Goal: Task Accomplishment & Management: Manage account settings

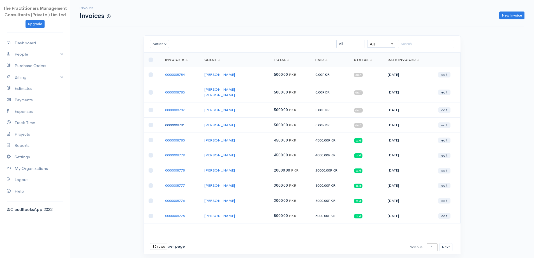
click at [174, 123] on link "0000008781" at bounding box center [175, 125] width 20 height 5
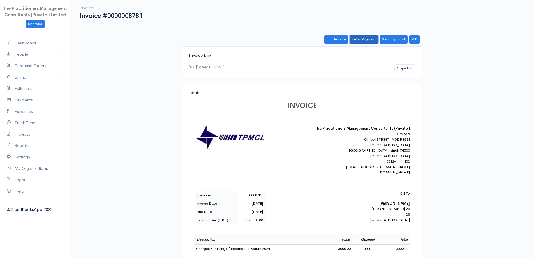
click at [363, 39] on link "Enter Payment" at bounding box center [364, 39] width 29 height 8
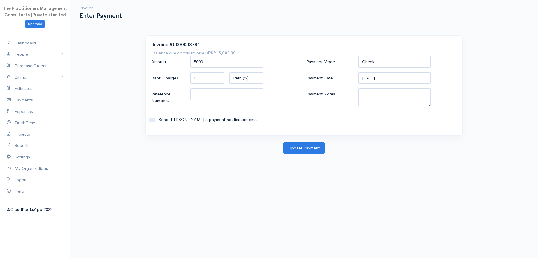
click at [404, 68] on div "Check Bank Transfer Credit Cash Debit ACH VISA MASTERCARD AMEX DISCOVER DINERS …" at bounding box center [395, 62] width 78 height 12
click at [390, 59] on select "Check Bank Transfer Credit Cash Debit ACH VISA MASTERCARD AMEX DISCOVER DINERS …" at bounding box center [395, 61] width 73 height 11
select select "Bank Transfer"
click at [359, 56] on select "Check Bank Transfer Credit Cash Debit ACH VISA MASTERCARD AMEX DISCOVER DINERS …" at bounding box center [395, 61] width 73 height 11
click at [374, 94] on textarea "Payment Notes" at bounding box center [395, 97] width 73 height 18
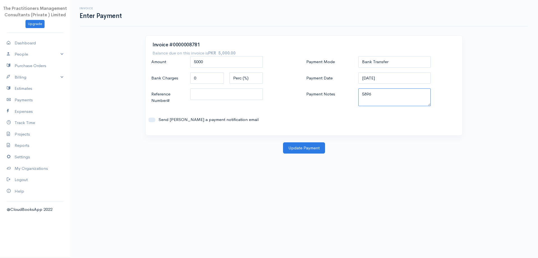
type textarea "5896"
click at [230, 98] on input "Reference Number#" at bounding box center [226, 93] width 73 height 11
type input "5896"
click at [293, 150] on button "Update Payment" at bounding box center [304, 147] width 42 height 11
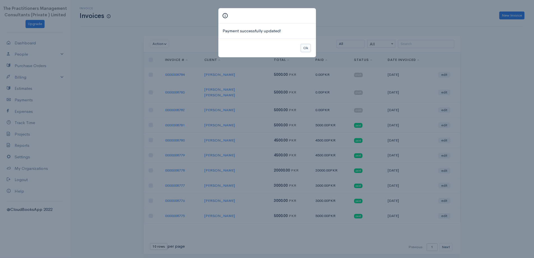
click at [307, 46] on button "Ok" at bounding box center [306, 48] width 10 height 8
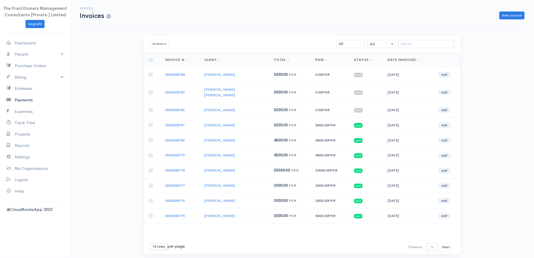
click at [25, 102] on link "Payments" at bounding box center [35, 99] width 70 height 11
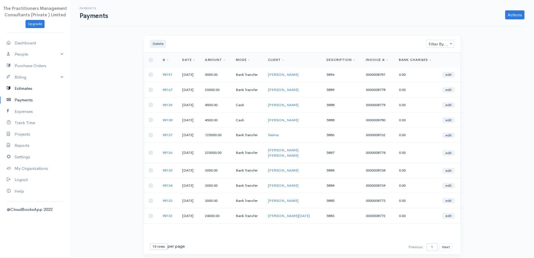
click at [34, 83] on link "Estimates" at bounding box center [35, 88] width 70 height 11
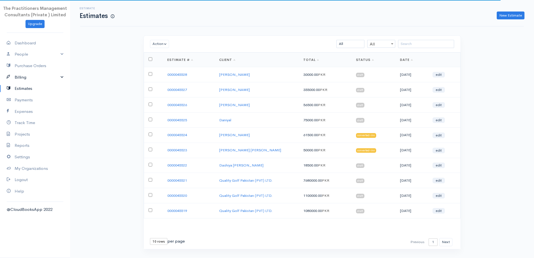
click at [26, 79] on link "Billing" at bounding box center [35, 77] width 70 height 11
click at [21, 88] on link "Invoice" at bounding box center [35, 88] width 70 height 10
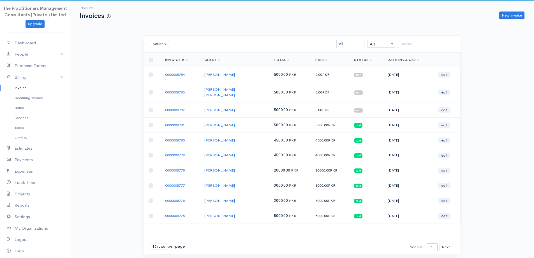
click at [420, 47] on input "search" at bounding box center [426, 44] width 56 height 8
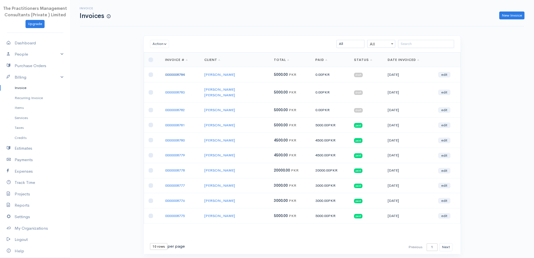
click at [179, 74] on link "0000008784" at bounding box center [175, 74] width 20 height 5
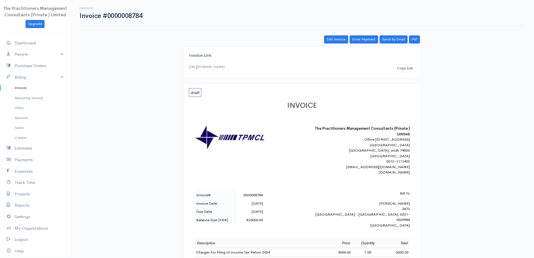
click at [19, 90] on link "Invoice" at bounding box center [35, 88] width 70 height 10
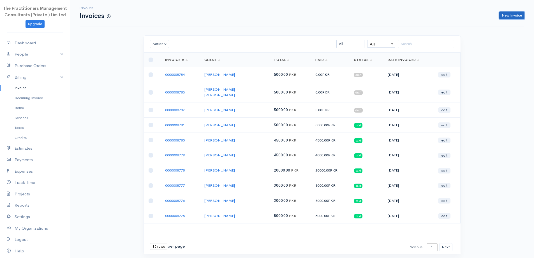
click at [513, 15] on link "New Invoice" at bounding box center [511, 15] width 25 height 8
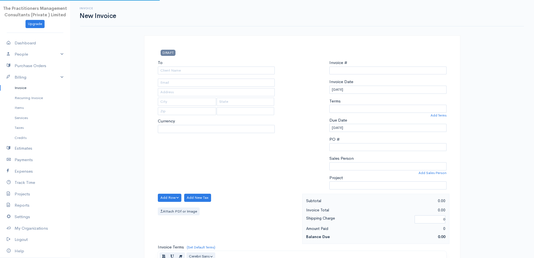
type input "0000008785"
select select "[GEOGRAPHIC_DATA]"
select select "PKR"
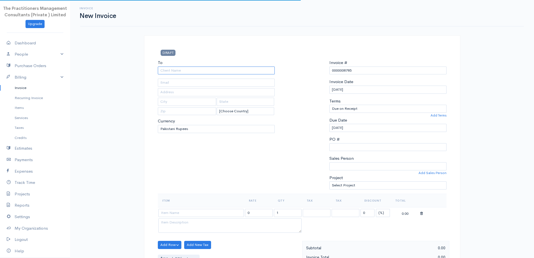
click at [226, 73] on input "To" at bounding box center [216, 70] width 117 height 8
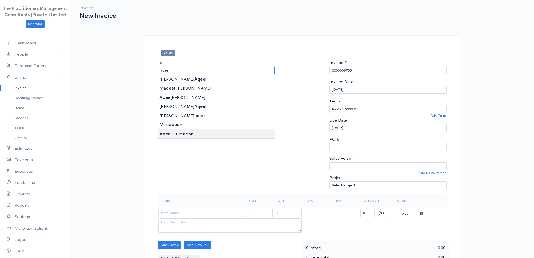
type input "[PERSON_NAME]-ur-[PERSON_NAME]"
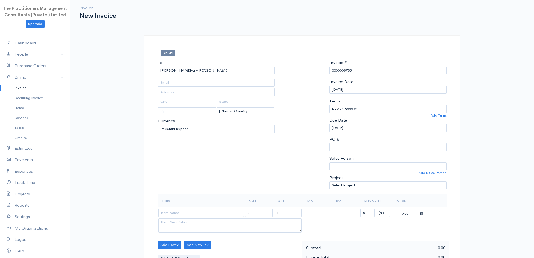
click at [188, 133] on body "The Practitioners Management Consultants (Private ) Limited Upgrade Dashboard P…" at bounding box center [267, 246] width 534 height 492
type input "1111"
type input "[GEOGRAPHIC_DATA]"
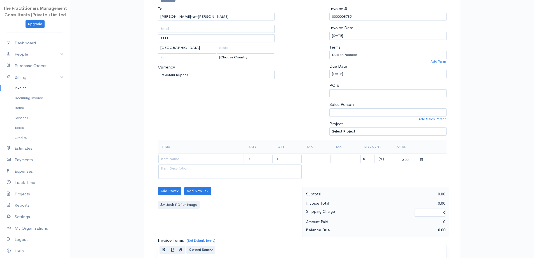
scroll to position [56, 0]
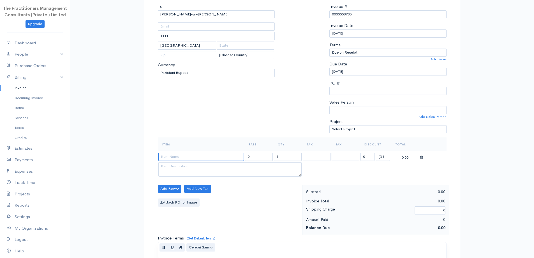
click at [188, 155] on input at bounding box center [201, 157] width 86 height 8
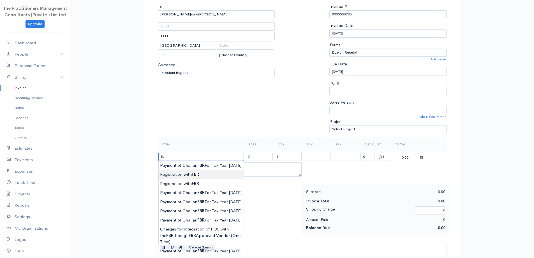
type input "f"
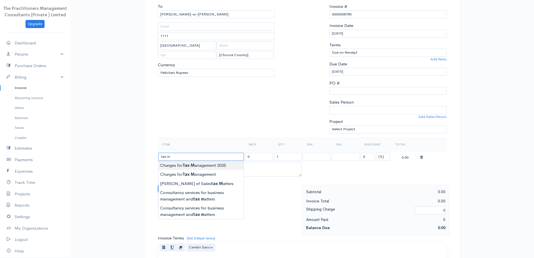
type input "Charges for Tax Management 2025"
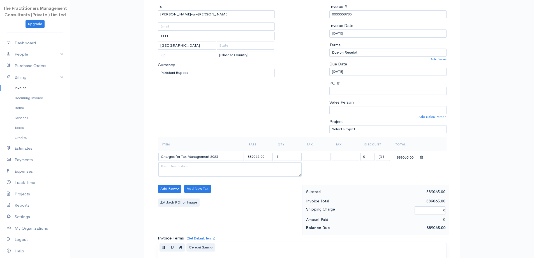
click at [206, 165] on body "The Practitioners Management Consultants (Private ) Limited Upgrade Dashboard P…" at bounding box center [267, 190] width 534 height 492
drag, startPoint x: 259, startPoint y: 158, endPoint x: 229, endPoint y: 155, distance: 30.2
click at [229, 155] on tr "Charges for Tax Management 2025 889065.00 1 0 (%) Flat 889065.00" at bounding box center [302, 156] width 289 height 11
type input "74500.00"
click at [300, 89] on div at bounding box center [302, 70] width 49 height 134
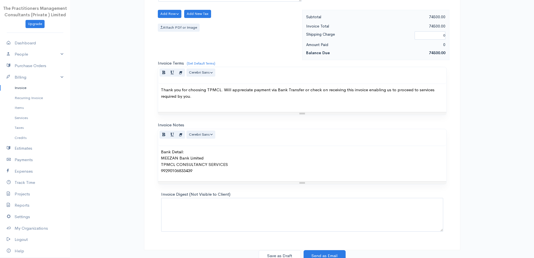
scroll to position [234, 0]
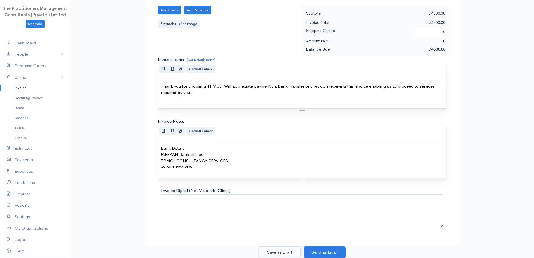
click at [266, 254] on button "Save as Draft" at bounding box center [280, 251] width 42 height 11
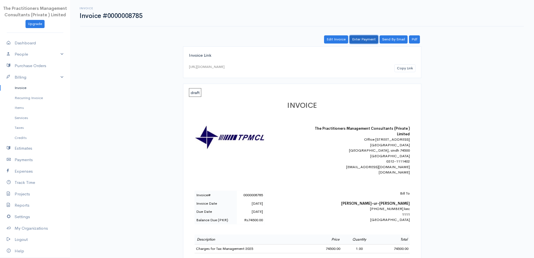
click at [368, 41] on link "Enter Payment" at bounding box center [364, 39] width 29 height 8
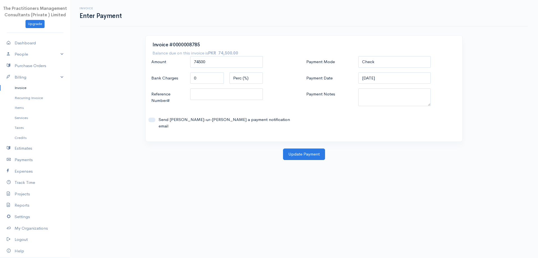
click at [377, 52] on div "Invoice #0000008785 Balance due on this invoice is PKR 74,500.00 Amount 74500 B…" at bounding box center [304, 89] width 317 height 106
click at [375, 58] on select "Check Bank Transfer Credit Cash Debit ACH VISA MASTERCARD AMEX DISCOVER DINERS …" at bounding box center [395, 61] width 73 height 11
select select "Bank Transfer"
click at [359, 56] on select "Check Bank Transfer Credit Cash Debit ACH VISA MASTERCARD AMEX DISCOVER DINERS …" at bounding box center [395, 61] width 73 height 11
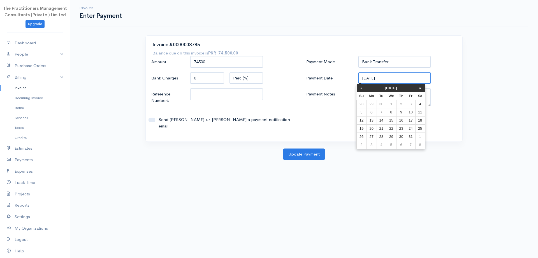
click at [410, 81] on input "[DATE]" at bounding box center [395, 77] width 73 height 11
click at [400, 136] on td "30" at bounding box center [402, 136] width 10 height 8
type input "[DATE]"
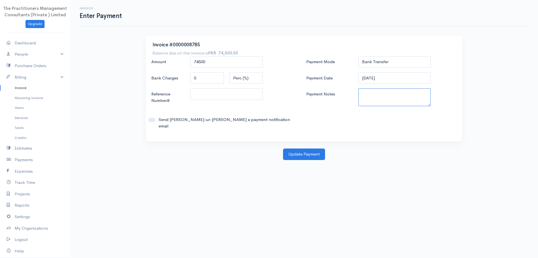
click at [389, 99] on textarea "Payment Notes" at bounding box center [395, 97] width 73 height 18
type textarea "5890"
click at [218, 93] on input "Reference Number#" at bounding box center [226, 93] width 73 height 11
type input "5890"
click at [291, 148] on button "Update Payment" at bounding box center [304, 153] width 42 height 11
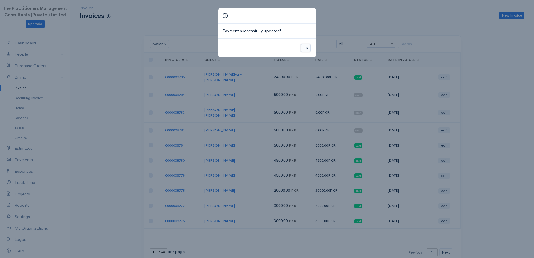
click at [307, 47] on button "Ok" at bounding box center [306, 48] width 10 height 8
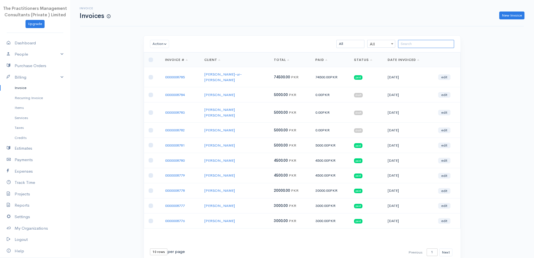
click at [409, 43] on input "search" at bounding box center [426, 44] width 56 height 8
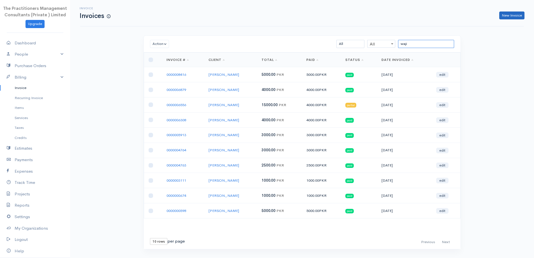
type input "waji"
click at [519, 15] on link "New Invoice" at bounding box center [511, 15] width 25 height 8
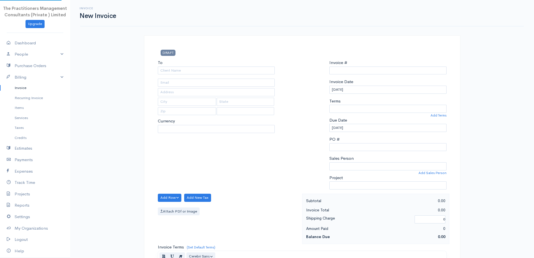
select select "[GEOGRAPHIC_DATA]"
select select "PKR"
type input "0000008786"
click at [211, 71] on input "To" at bounding box center [216, 70] width 117 height 8
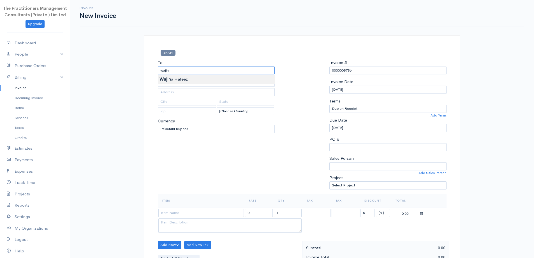
type input "[PERSON_NAME]"
click at [194, 77] on body "The Practitioners Management Consultants (Private ) Limited Upgrade Dashboard P…" at bounding box center [267, 246] width 534 height 492
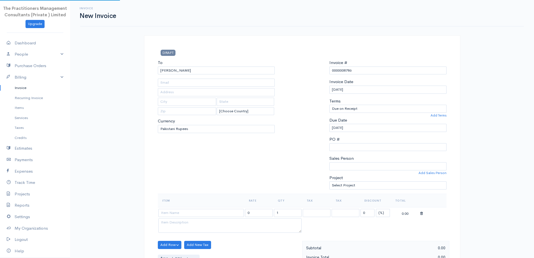
type input "2041"
type input "[GEOGRAPHIC_DATA]"
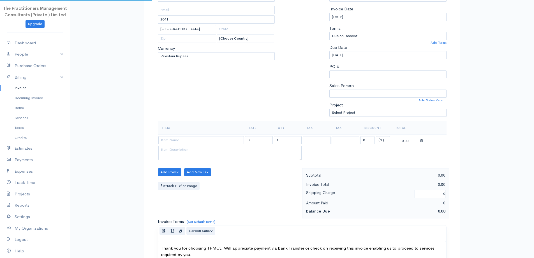
scroll to position [84, 0]
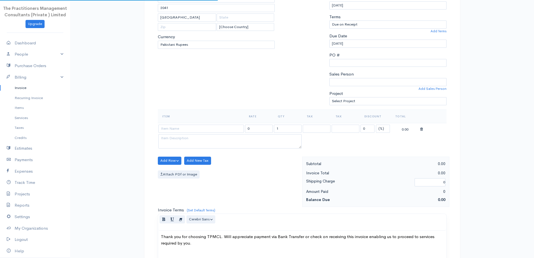
drag, startPoint x: 206, startPoint y: 124, endPoint x: 207, endPoint y: 127, distance: 3.3
click at [206, 126] on td at bounding box center [201, 128] width 87 height 11
click at [207, 127] on input at bounding box center [201, 128] width 86 height 8
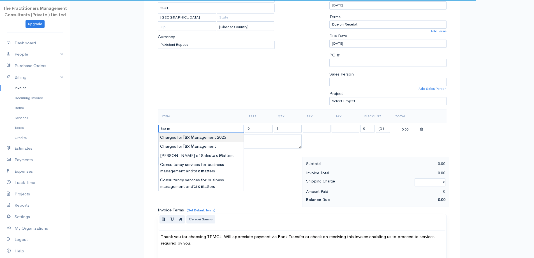
type input "Charges for Tax Management 2025"
click at [214, 137] on body "The Practitioners Management Consultants (Private ) Limited Upgrade Dashboard P…" at bounding box center [267, 162] width 534 height 492
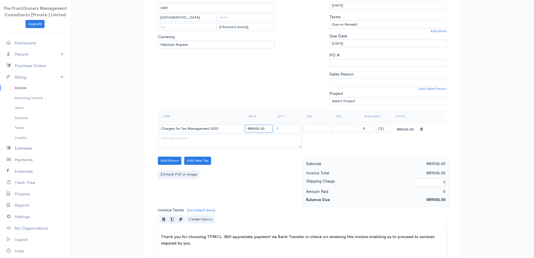
click at [259, 131] on input "889065.00" at bounding box center [259, 128] width 28 height 8
type input "69280.00"
click at [269, 89] on div "To [GEOGRAPHIC_DATA][PERSON_NAME] 2041 [GEOGRAPHIC_DATA] [Choose Country] [GEOG…" at bounding box center [216, 42] width 123 height 134
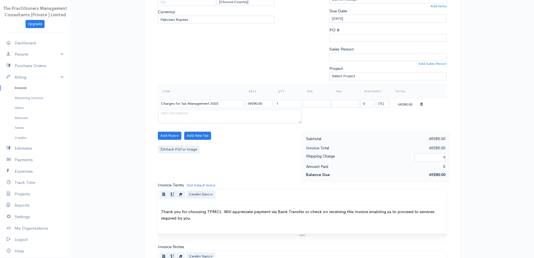
scroll to position [234, 0]
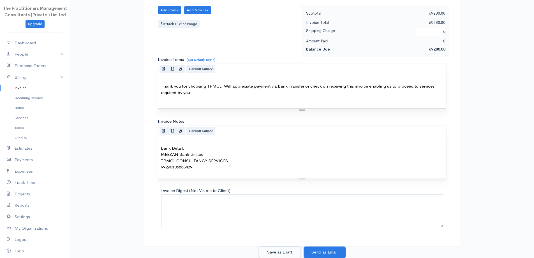
click at [280, 250] on button "Save as Draft" at bounding box center [280, 251] width 42 height 11
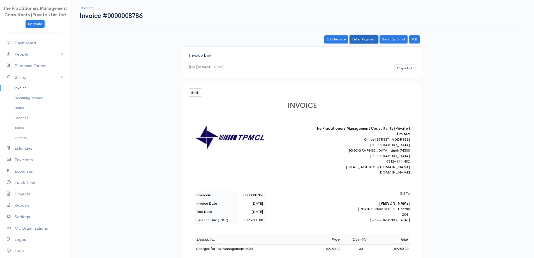
click at [358, 36] on link "Enter Payment" at bounding box center [364, 39] width 29 height 8
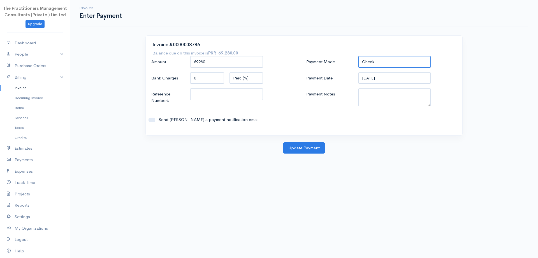
drag, startPoint x: 372, startPoint y: 62, endPoint x: 376, endPoint y: 66, distance: 5.2
click at [372, 62] on select "Check Bank Transfer Credit Cash Debit ACH VISA MASTERCARD AMEX DISCOVER DINERS …" at bounding box center [395, 61] width 73 height 11
select select "Bank Transfer"
click at [359, 56] on select "Check Bank Transfer Credit Cash Debit ACH VISA MASTERCARD AMEX DISCOVER DINERS …" at bounding box center [395, 61] width 73 height 11
click at [395, 96] on textarea "Payment Notes" at bounding box center [395, 97] width 73 height 18
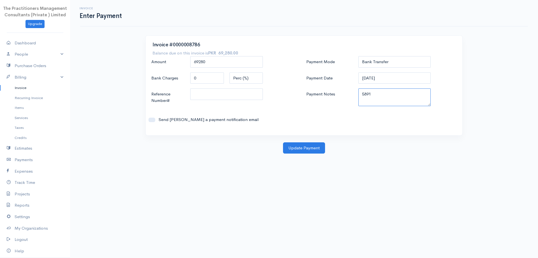
type textarea "5891"
click at [223, 96] on input "Reference Number#" at bounding box center [226, 93] width 73 height 11
type input "5891"
click at [397, 81] on input "[DATE]" at bounding box center [395, 77] width 73 height 11
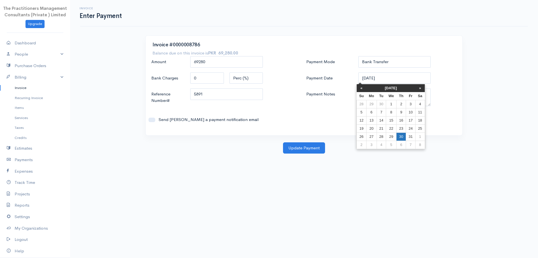
click at [398, 137] on td "30" at bounding box center [402, 136] width 10 height 8
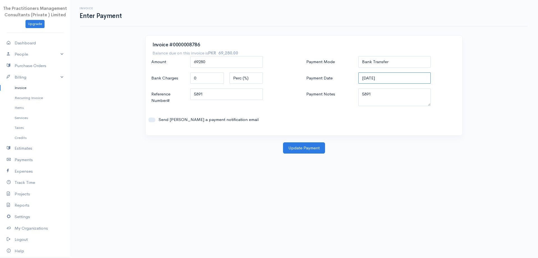
click at [370, 75] on input "[DATE]" at bounding box center [395, 77] width 73 height 11
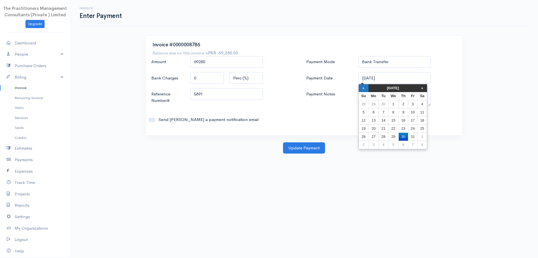
click at [363, 90] on th "«" at bounding box center [364, 88] width 10 height 8
click at [384, 134] on td "30" at bounding box center [383, 136] width 9 height 8
type input "[DATE]"
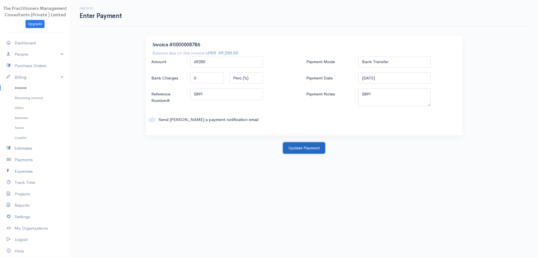
click at [298, 152] on button "Update Payment" at bounding box center [304, 147] width 42 height 11
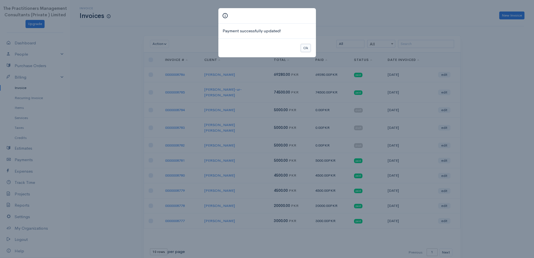
click at [305, 49] on button "Ok" at bounding box center [306, 48] width 10 height 8
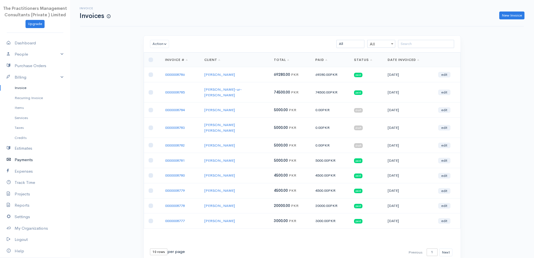
click at [24, 159] on link "Payments" at bounding box center [35, 159] width 70 height 11
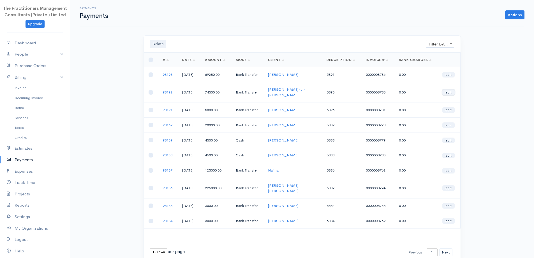
click at [447, 91] on link "edit" at bounding box center [448, 92] width 12 height 6
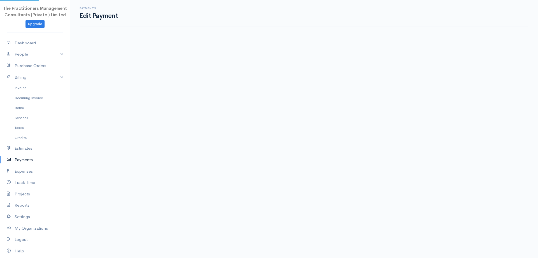
select select "2"
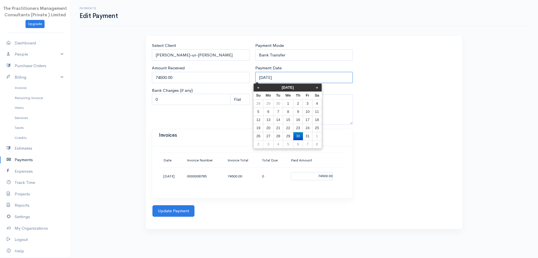
click at [300, 82] on input "[DATE]" at bounding box center [304, 77] width 98 height 11
click at [261, 89] on th "«" at bounding box center [259, 88] width 10 height 8
click at [279, 139] on td "30" at bounding box center [280, 136] width 9 height 8
type input "[DATE]"
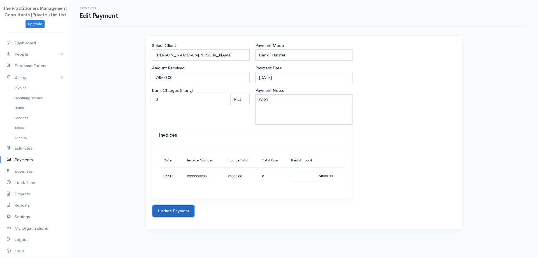
click at [165, 216] on button "Update Payment" at bounding box center [174, 210] width 42 height 11
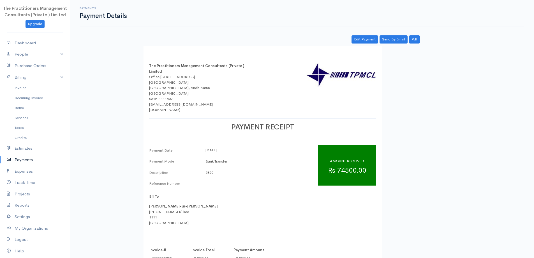
click at [26, 163] on link "Payments" at bounding box center [35, 159] width 70 height 11
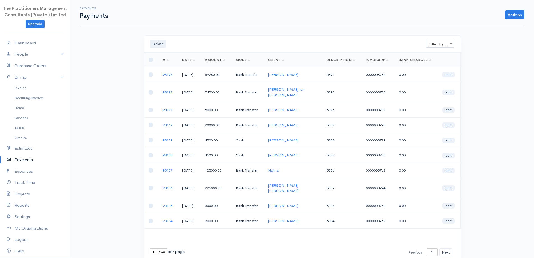
click at [167, 107] on link "98191" at bounding box center [168, 109] width 10 height 5
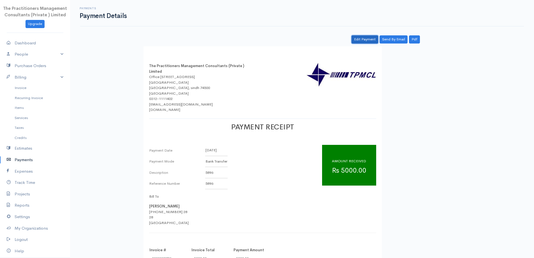
click at [366, 41] on link "Edit Payment" at bounding box center [365, 39] width 27 height 8
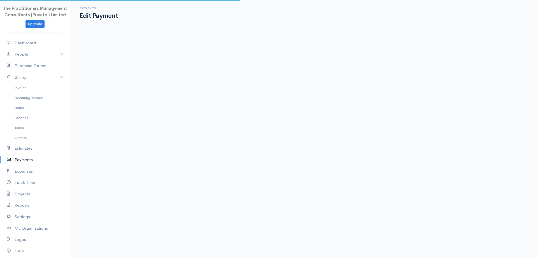
select select "2"
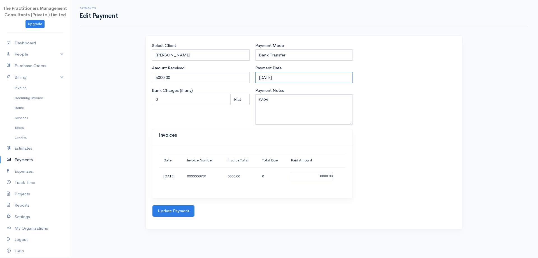
click at [302, 75] on input "[DATE]" at bounding box center [304, 77] width 98 height 11
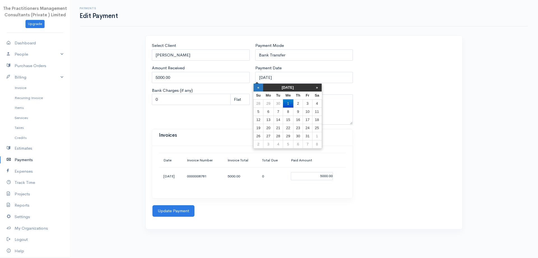
click at [261, 88] on th "«" at bounding box center [259, 88] width 10 height 8
click at [278, 136] on td "30" at bounding box center [280, 136] width 9 height 8
type input "[DATE]"
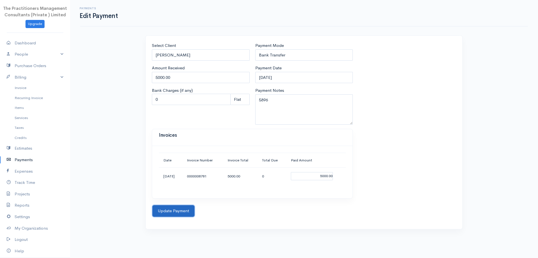
click at [179, 211] on button "Update Payment" at bounding box center [174, 210] width 42 height 11
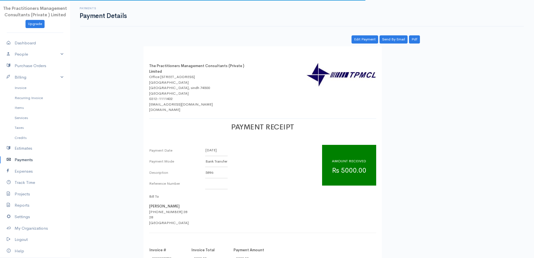
click at [17, 163] on link "Payments" at bounding box center [35, 159] width 70 height 11
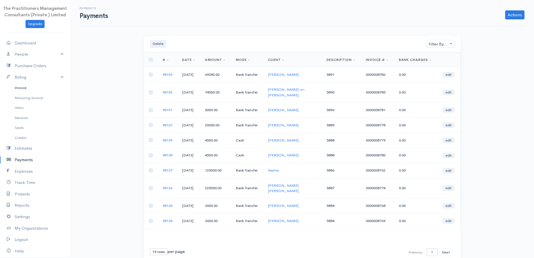
click at [20, 86] on link "Invoice" at bounding box center [35, 88] width 70 height 10
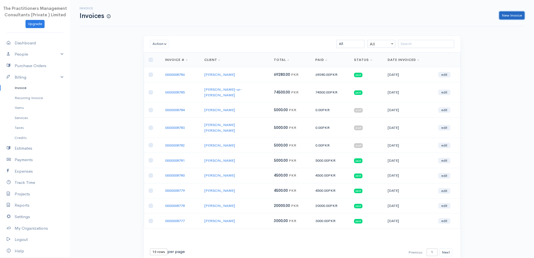
click at [511, 14] on link "New Invoice" at bounding box center [511, 15] width 25 height 8
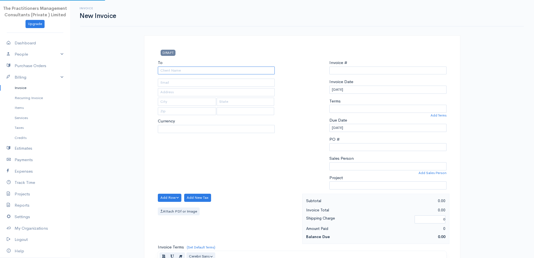
select select "PKR"
type input "0000008787"
click at [208, 73] on input "To" at bounding box center [216, 70] width 117 height 8
select select "[GEOGRAPHIC_DATA]"
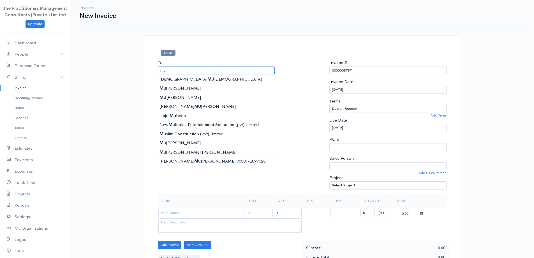
type input "m"
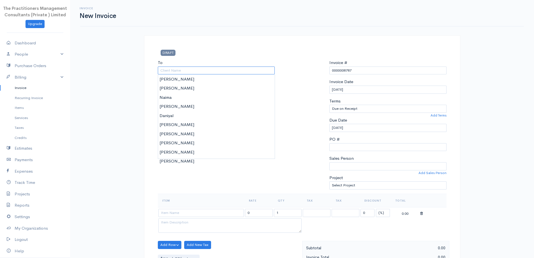
paste input "MUNEERA SAIF"
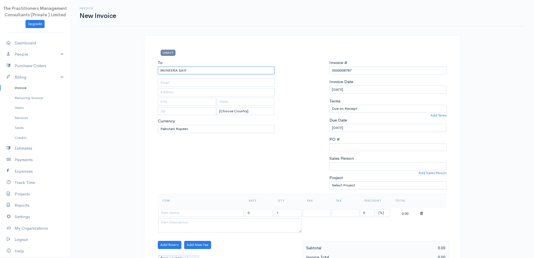
type input "MUNEERA SAIF"
click at [169, 87] on div "To [GEOGRAPHIC_DATA] SAIF [Choose Country] [GEOGRAPHIC_DATA] [GEOGRAPHIC_DATA] …" at bounding box center [216, 126] width 123 height 134
click at [167, 80] on input "text" at bounding box center [216, 83] width 117 height 8
paste input "4210133915428"
type input "4210133915428"
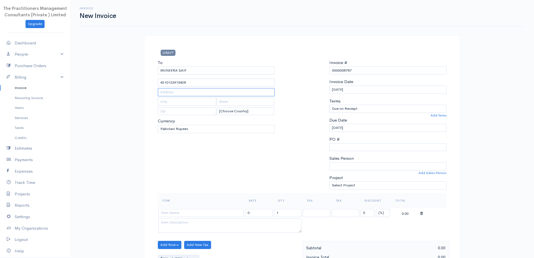
click at [188, 93] on input "text" at bounding box center [216, 92] width 117 height 8
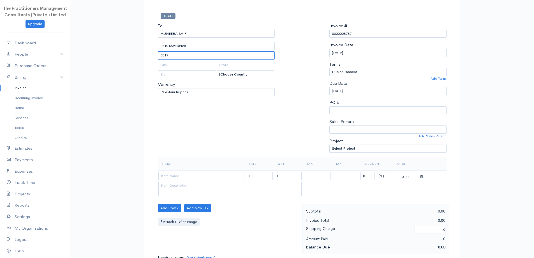
scroll to position [112, 0]
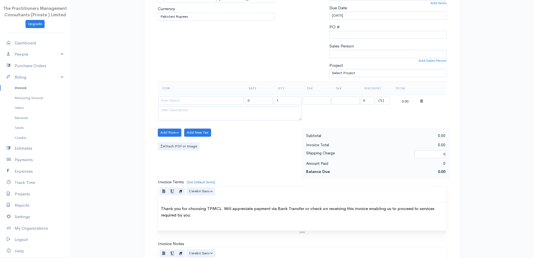
type input "3817"
click at [210, 101] on input at bounding box center [201, 100] width 86 height 8
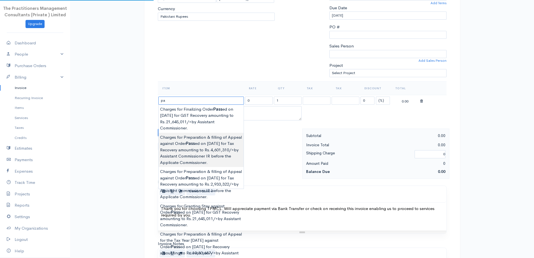
type input "p"
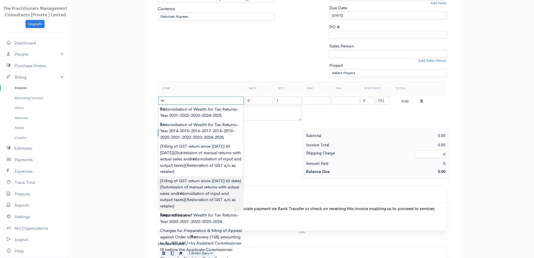
type input "r"
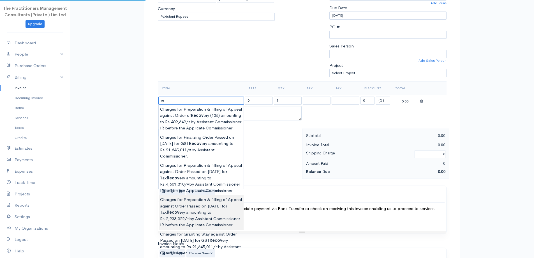
type input "r"
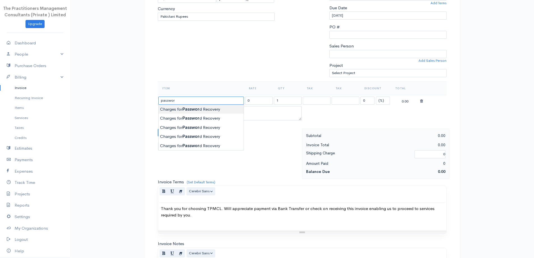
type input "Charges for Password Recovery"
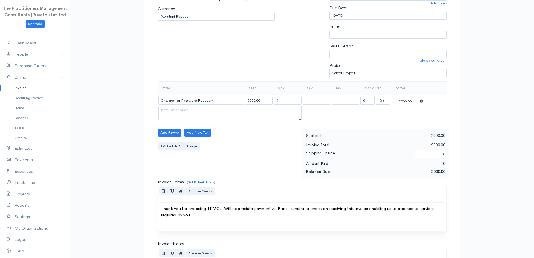
click at [189, 111] on body "The Practitioners Management Consultants (Private ) Limited Upgrade Dashboard P…" at bounding box center [267, 134] width 534 height 492
click at [249, 99] on input "2000.00" at bounding box center [259, 100] width 28 height 8
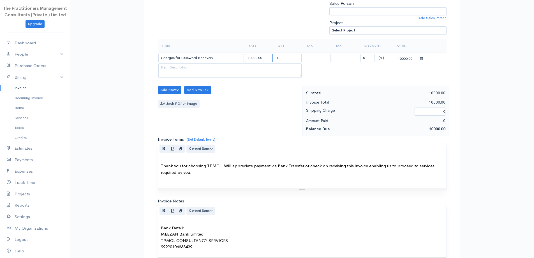
scroll to position [234, 0]
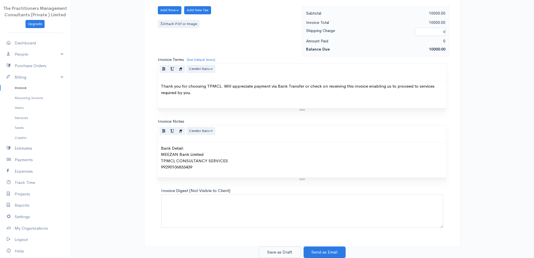
type input "10000.00"
click at [292, 254] on button "Save as Draft" at bounding box center [280, 251] width 42 height 11
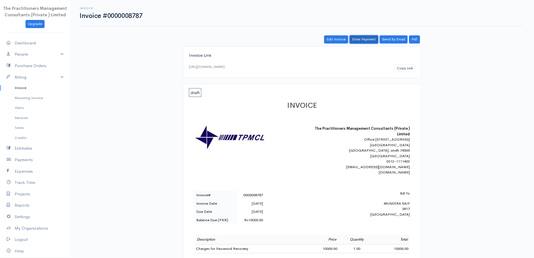
click at [365, 38] on link "Enter Payment" at bounding box center [364, 39] width 29 height 8
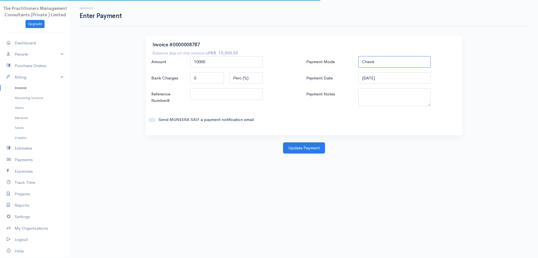
click at [382, 65] on select "Check Bank Transfer Credit Cash Debit ACH VISA MASTERCARD AMEX DISCOVER DINERS …" at bounding box center [395, 61] width 73 height 11
select select "Bank Transfer"
click at [359, 56] on select "Check Bank Transfer Credit Cash Debit ACH VISA MASTERCARD AMEX DISCOVER DINERS …" at bounding box center [395, 61] width 73 height 11
click at [377, 78] on input "[DATE]" at bounding box center [395, 77] width 73 height 11
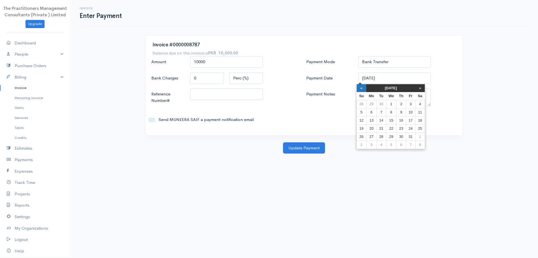
click at [360, 88] on th "«" at bounding box center [362, 88] width 10 height 8
click at [421, 129] on td "27" at bounding box center [423, 128] width 10 height 8
type input "[DATE]"
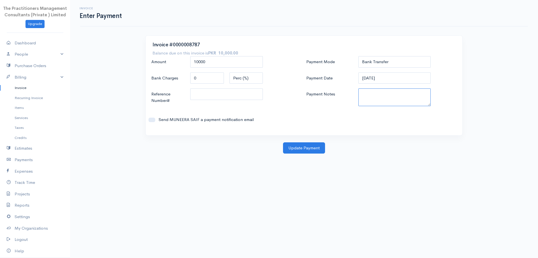
click at [385, 98] on textarea "Payment Notes" at bounding box center [395, 97] width 73 height 18
type textarea "5892"
click at [202, 96] on input "Reference Number#" at bounding box center [226, 93] width 73 height 11
type input "5892"
click at [293, 147] on button "Update Payment" at bounding box center [304, 147] width 42 height 11
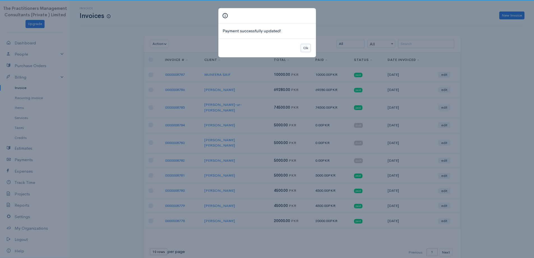
click at [302, 47] on button "Ok" at bounding box center [306, 48] width 10 height 8
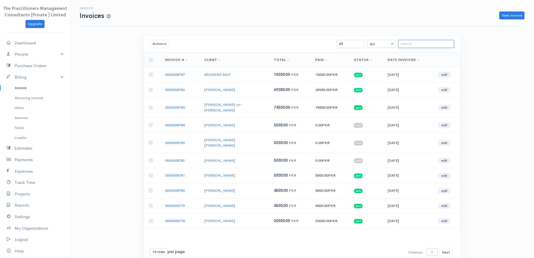
click at [437, 46] on input "search" at bounding box center [426, 44] width 56 height 8
drag, startPoint x: 507, startPoint y: 17, endPoint x: 432, endPoint y: 33, distance: 75.9
click at [506, 17] on link "New Invoice" at bounding box center [511, 15] width 25 height 8
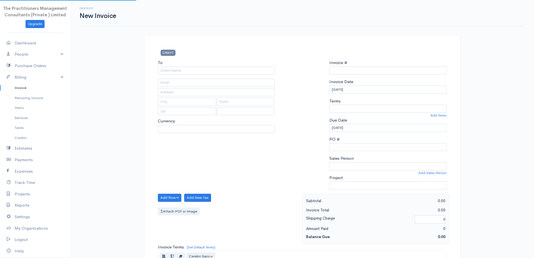
type input "0000008788"
click at [248, 75] on div "To Currency" at bounding box center [216, 126] width 123 height 134
select select "[GEOGRAPHIC_DATA]"
select select "PKR"
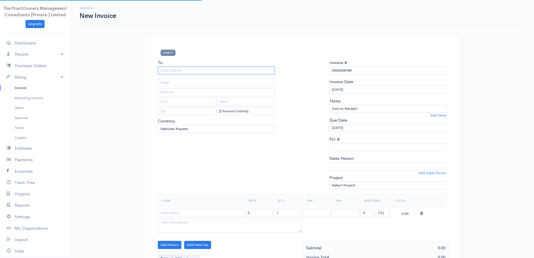
click at [246, 73] on input "To" at bounding box center [216, 70] width 117 height 8
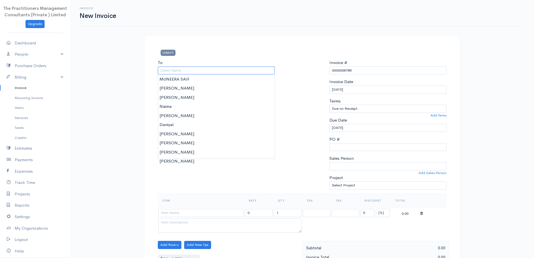
paste input "[PERSON_NAME] [PERSON_NAME]"
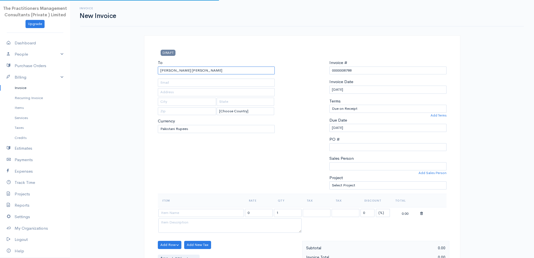
type input "[PERSON_NAME] [PERSON_NAME]"
click at [179, 93] on input "text" at bounding box center [216, 92] width 117 height 8
paste input "4220173567285"
type input "4220173567285"
click at [178, 82] on input "text" at bounding box center [216, 83] width 117 height 8
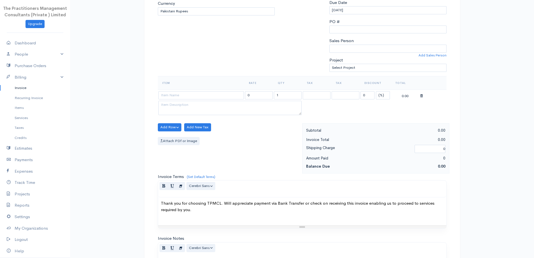
scroll to position [140, 0]
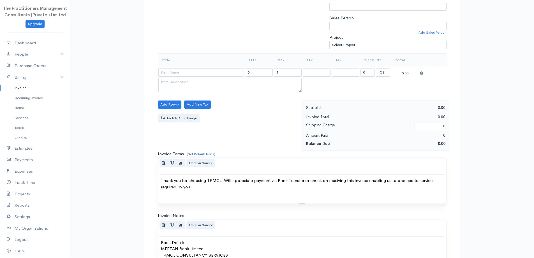
type input "3818"
click at [189, 70] on input at bounding box center [201, 72] width 86 height 8
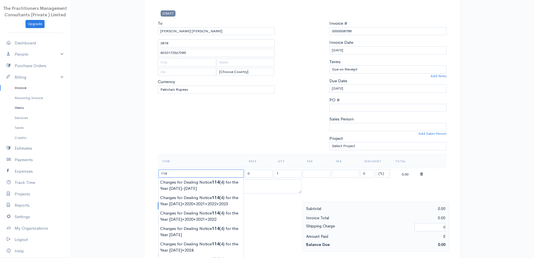
scroll to position [38, 0]
type input "114"
click at [22, 91] on link "Invoice" at bounding box center [35, 88] width 70 height 10
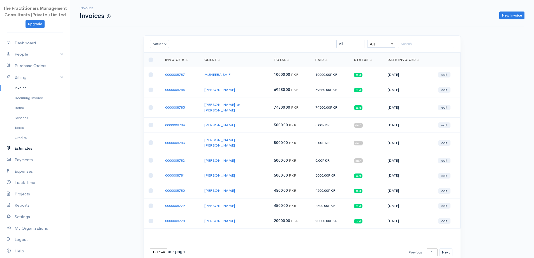
click at [29, 147] on link "Estimates" at bounding box center [35, 147] width 70 height 11
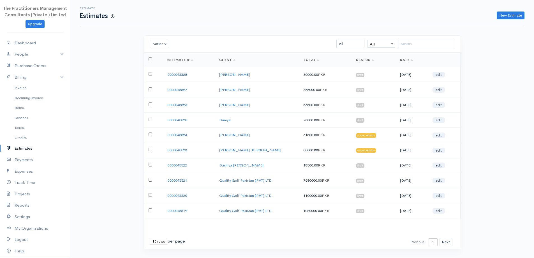
click at [181, 74] on link "0000045528" at bounding box center [177, 74] width 20 height 5
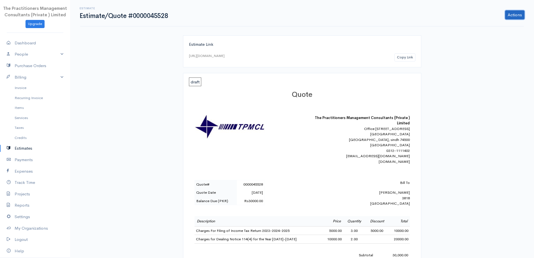
click at [513, 15] on link "Actions" at bounding box center [514, 14] width 19 height 9
click at [501, 25] on link "Edit Estimate" at bounding box center [500, 27] width 49 height 10
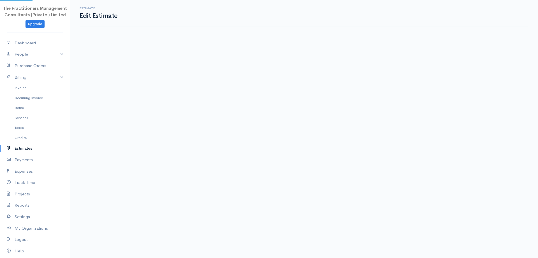
select select "2"
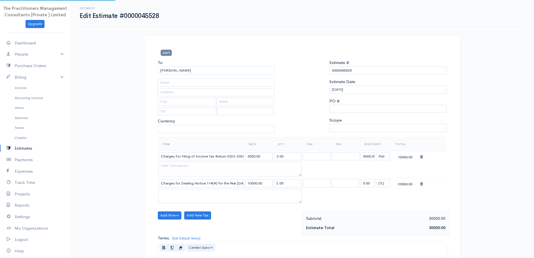
type input "[PHONE_NUMBER]"
type input "3818"
select select "[GEOGRAPHIC_DATA]"
select select "PKR"
drag, startPoint x: 197, startPoint y: 71, endPoint x: 13, endPoint y: 55, distance: 185.2
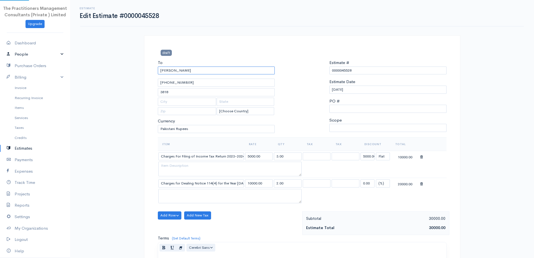
click at [13, 55] on body "The Practitioners Management Consultants (Private ) Limited Upgrade Dashboard P…" at bounding box center [267, 197] width 534 height 394
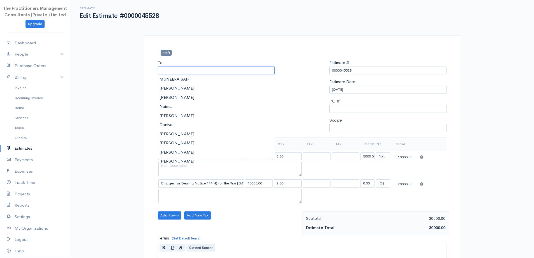
paste input "[PERSON_NAME] [PERSON_NAME]"
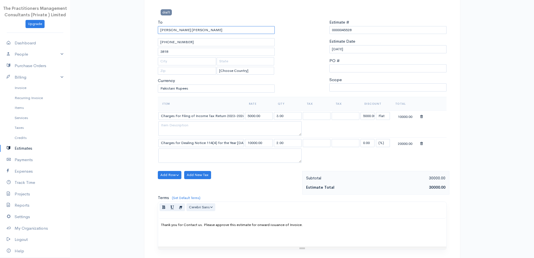
scroll to position [137, 0]
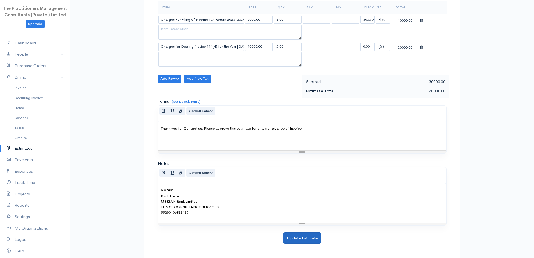
type input "[PERSON_NAME] [PERSON_NAME]"
click at [311, 241] on button "Update Estimate" at bounding box center [302, 237] width 38 height 11
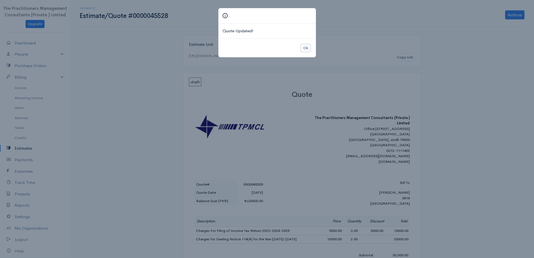
click at [305, 51] on button "Ok" at bounding box center [306, 48] width 10 height 8
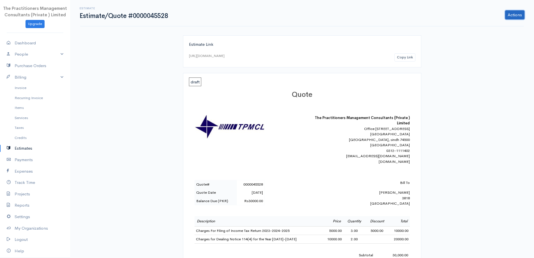
click at [508, 17] on link "Actions" at bounding box center [514, 14] width 19 height 9
click at [497, 46] on link "Convert To Invoice" at bounding box center [500, 46] width 49 height 10
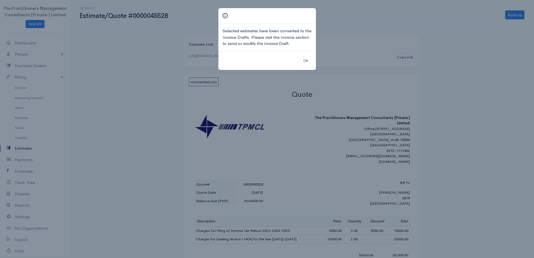
click at [316, 67] on div "Ok" at bounding box center [267, 60] width 98 height 19
click at [307, 63] on button "Ok" at bounding box center [306, 61] width 10 height 8
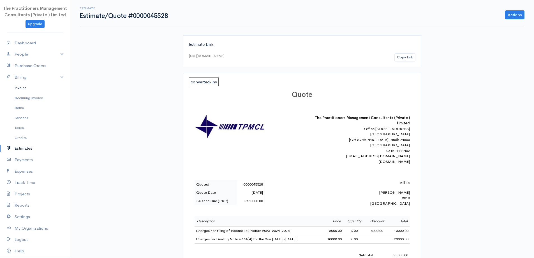
click at [35, 88] on link "Invoice" at bounding box center [35, 88] width 70 height 10
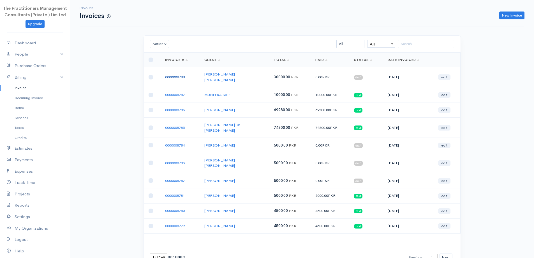
click at [178, 75] on link "0000008788" at bounding box center [175, 77] width 20 height 5
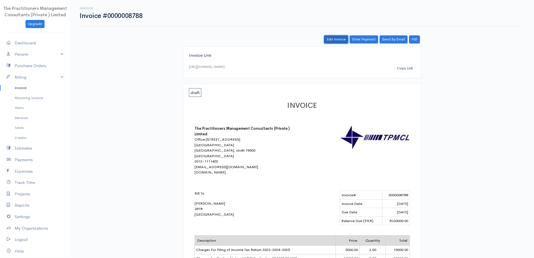
click at [342, 39] on link "Edit Invoice" at bounding box center [336, 39] width 24 height 8
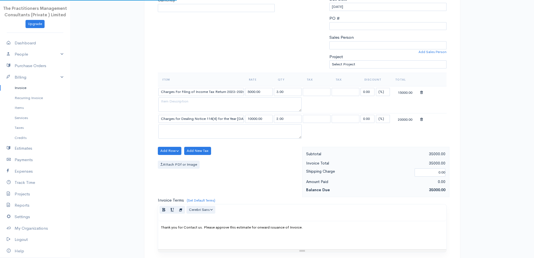
scroll to position [140, 0]
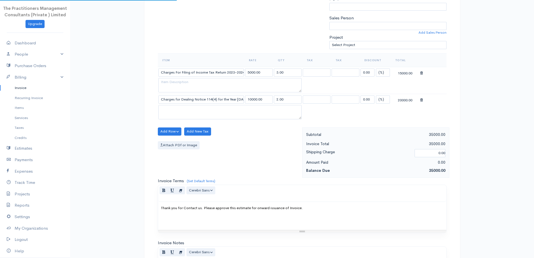
select select "[GEOGRAPHIC_DATA]"
select select "PKR"
click at [381, 73] on select "(%) Flat" at bounding box center [383, 72] width 14 height 8
select select "2"
click at [376, 68] on select "(%) Flat" at bounding box center [383, 72] width 14 height 8
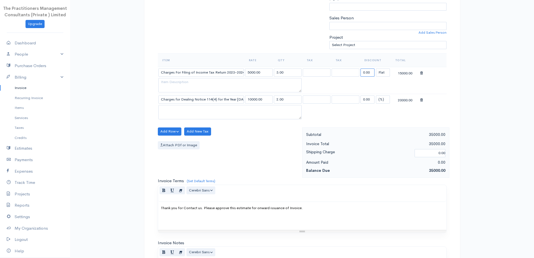
click at [372, 75] on input "0.00" at bounding box center [368, 72] width 14 height 8
type input "5000"
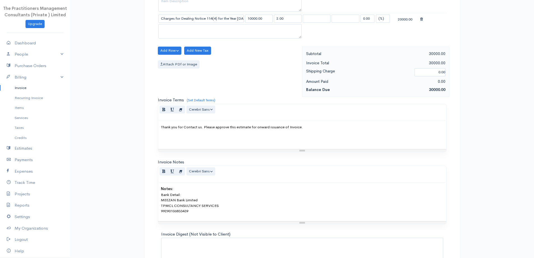
scroll to position [264, 0]
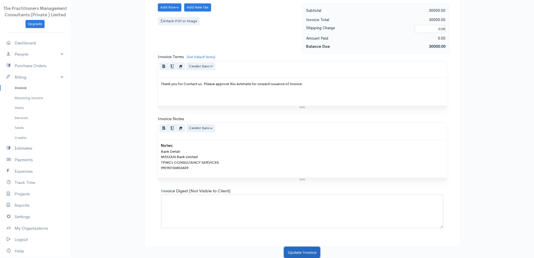
click at [299, 251] on button "Update Invoice" at bounding box center [302, 251] width 36 height 11
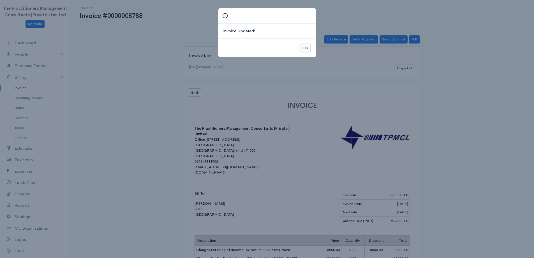
click at [303, 45] on button "Ok" at bounding box center [306, 48] width 10 height 8
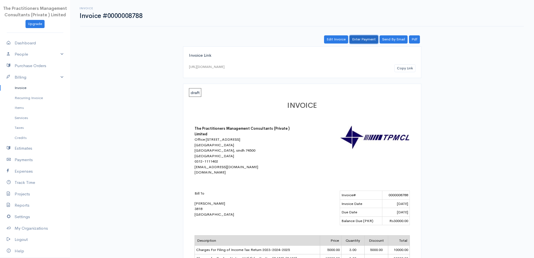
click at [364, 43] on link "Enter Payment" at bounding box center [364, 39] width 29 height 8
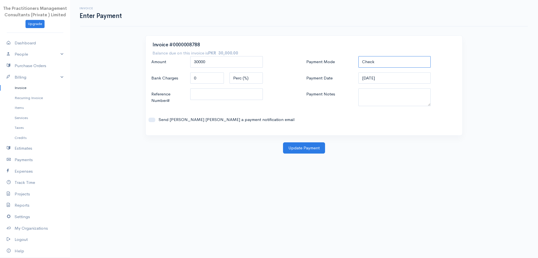
click at [381, 64] on select "Check Bank Transfer Credit Cash Debit ACH VISA MASTERCARD AMEX DISCOVER DINERS …" at bounding box center [395, 61] width 73 height 11
select select "Bank Transfer"
click at [359, 56] on select "Check Bank Transfer Credit Cash Debit ACH VISA MASTERCARD AMEX DISCOVER DINERS …" at bounding box center [395, 61] width 73 height 11
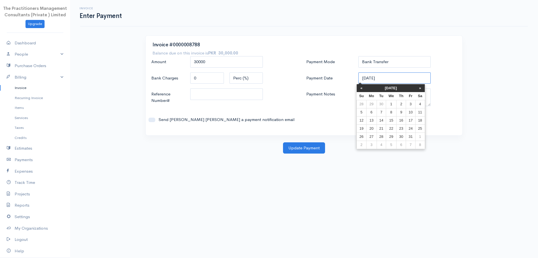
click at [382, 78] on input "[DATE]" at bounding box center [395, 77] width 73 height 11
click at [362, 87] on th "«" at bounding box center [362, 88] width 10 height 8
click at [381, 137] on td "30" at bounding box center [383, 136] width 9 height 8
type input "[DATE]"
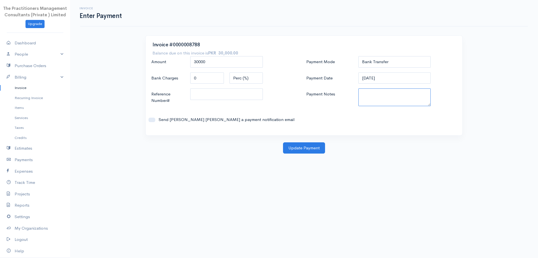
click at [372, 89] on textarea "Payment Notes" at bounding box center [395, 97] width 73 height 18
type textarea "5894"
click at [245, 88] on div "Amount 30000 Bank Charges 0 Perc (%) Flat Reference Number# Send [PERSON_NAME] …" at bounding box center [226, 92] width 155 height 72
click at [245, 90] on input "Reference Number#" at bounding box center [226, 93] width 73 height 11
type input "5894"
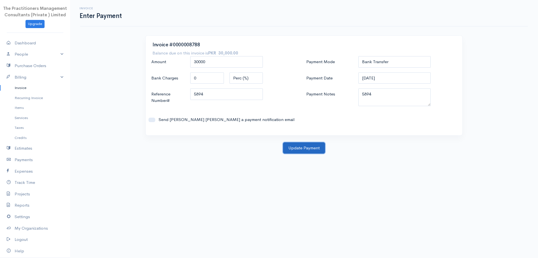
click at [298, 149] on button "Update Payment" at bounding box center [304, 147] width 42 height 11
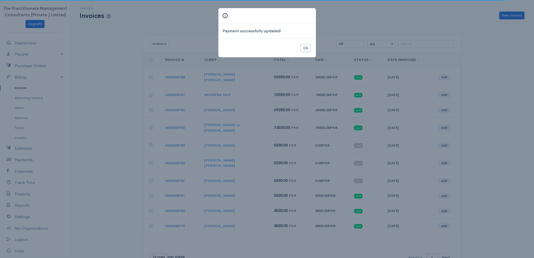
click at [303, 50] on button "Ok" at bounding box center [306, 48] width 10 height 8
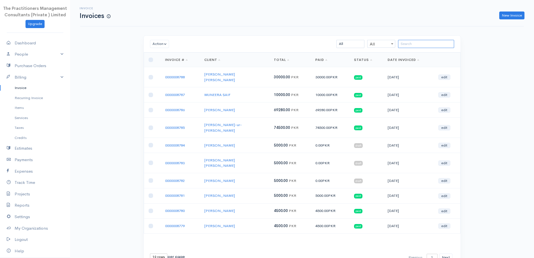
click at [431, 46] on input "search" at bounding box center [426, 44] width 56 height 8
click at [510, 16] on link "New Invoice" at bounding box center [511, 15] width 25 height 8
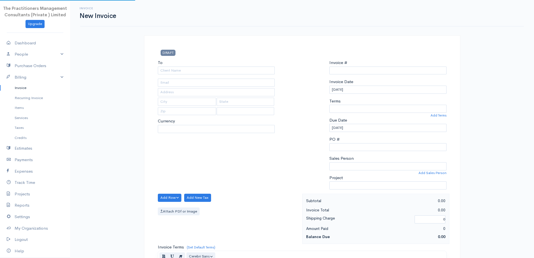
type input "0000008789"
select select "PKR"
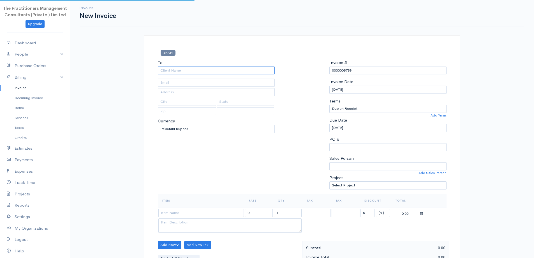
click at [270, 71] on input "To" at bounding box center [216, 70] width 117 height 8
select select "[GEOGRAPHIC_DATA]"
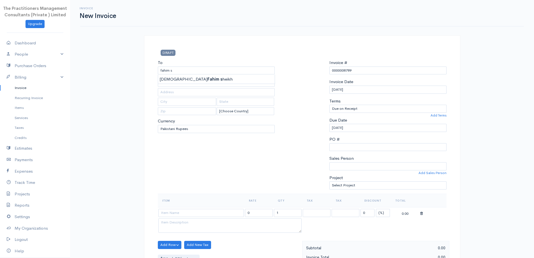
click at [234, 84] on div "[PERSON_NAME] s heikh" at bounding box center [216, 80] width 117 height 10
type input "[PERSON_NAME]"
click at [231, 81] on body "The Practitioners Management Consultants (Private ) Limited Upgrade Dashboard P…" at bounding box center [267, 246] width 534 height 492
type input "338"
type input "[GEOGRAPHIC_DATA]"
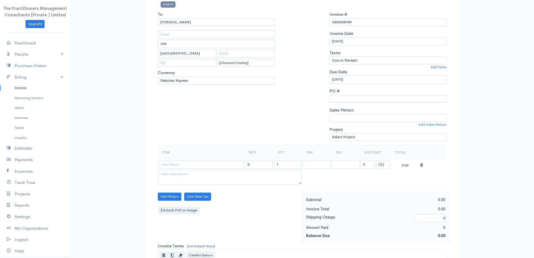
scroll to position [112, 0]
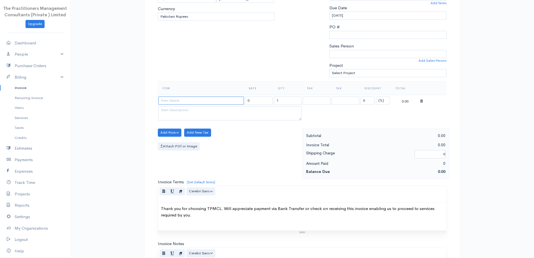
click at [205, 100] on input at bounding box center [201, 100] width 86 height 8
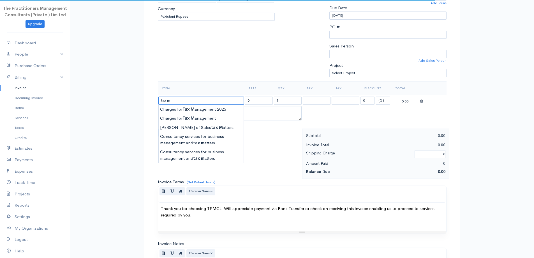
type input "Charges for Tax Management 2025"
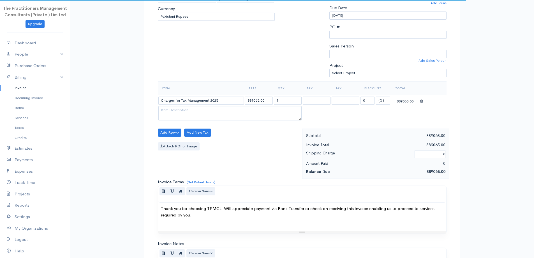
click at [210, 107] on body "The Practitioners Management Consultants (Private ) Limited Upgrade Dashboard P…" at bounding box center [267, 134] width 534 height 492
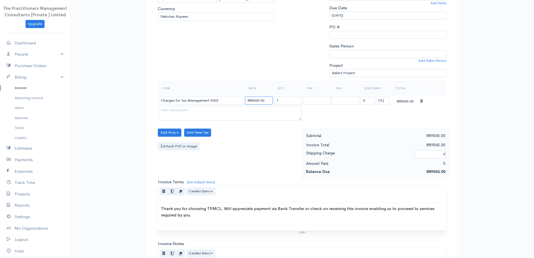
drag, startPoint x: 259, startPoint y: 101, endPoint x: 226, endPoint y: 93, distance: 34.0
click at [226, 93] on table "Item Rate Qty Tax Tax Discount Total Charges for Tax Management 2025 889065.00 …" at bounding box center [302, 101] width 289 height 40
type input "40924.00"
click at [266, 73] on div "To [PERSON_NAME] sheikh 338 [GEOGRAPHIC_DATA] [Choose Country] [GEOGRAPHIC_DATA…" at bounding box center [216, 14] width 123 height 134
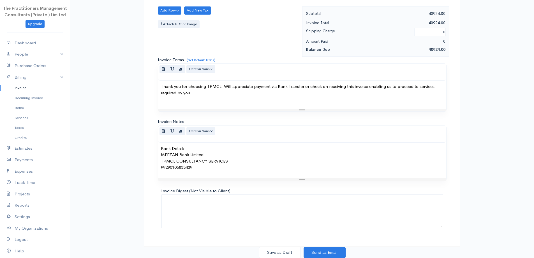
scroll to position [234, 0]
click at [288, 252] on button "Save as Draft" at bounding box center [280, 251] width 42 height 11
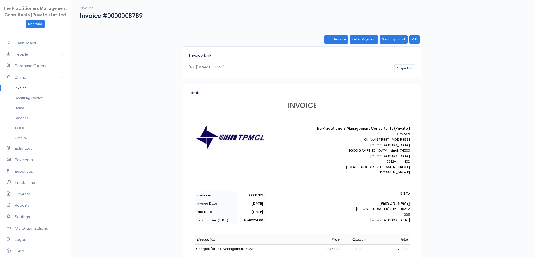
click at [27, 87] on link "Invoice" at bounding box center [35, 88] width 70 height 10
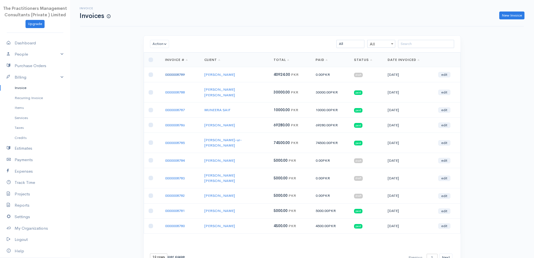
click at [183, 77] on link "0000008789" at bounding box center [175, 74] width 20 height 5
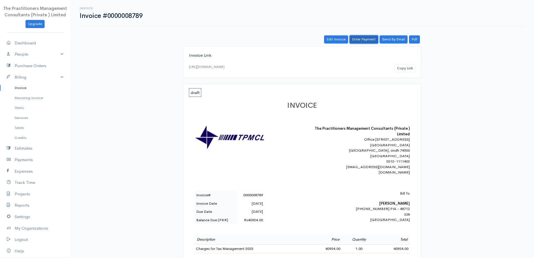
click at [352, 41] on link "Enter Payment" at bounding box center [364, 39] width 29 height 8
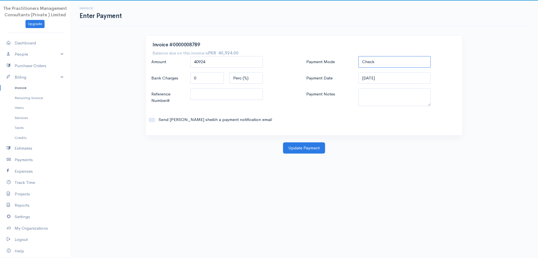
click at [368, 64] on select "Check Bank Transfer Credit Cash Debit ACH VISA MASTERCARD AMEX DISCOVER DINERS …" at bounding box center [395, 61] width 73 height 11
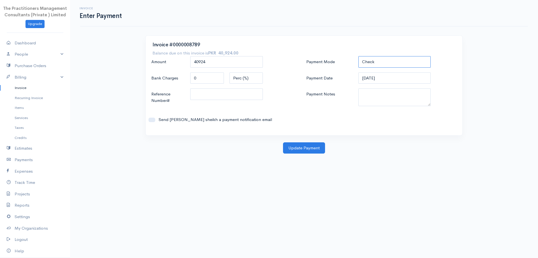
select select "Bank Transfer"
click at [359, 56] on select "Check Bank Transfer Credit Cash Debit ACH VISA MASTERCARD AMEX DISCOVER DINERS …" at bounding box center [395, 61] width 73 height 11
click at [388, 82] on input "[DATE]" at bounding box center [395, 77] width 73 height 11
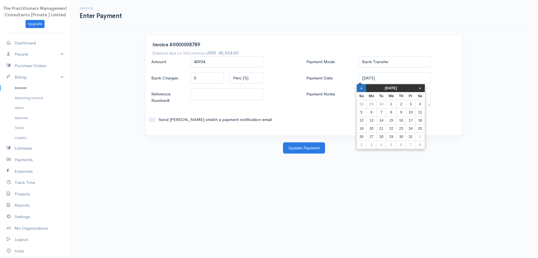
click at [362, 87] on th "«" at bounding box center [362, 88] width 10 height 8
click at [384, 139] on td "30" at bounding box center [383, 136] width 9 height 8
type input "[DATE]"
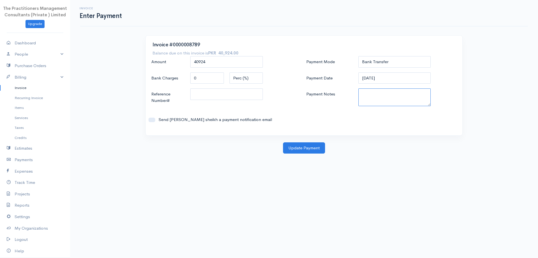
click at [382, 103] on textarea "Payment Notes" at bounding box center [395, 97] width 73 height 18
type textarea "5894"
click at [199, 94] on input "Reference Number#" at bounding box center [226, 93] width 73 height 11
type input "5894"
click at [306, 149] on button "Update Payment" at bounding box center [304, 147] width 42 height 11
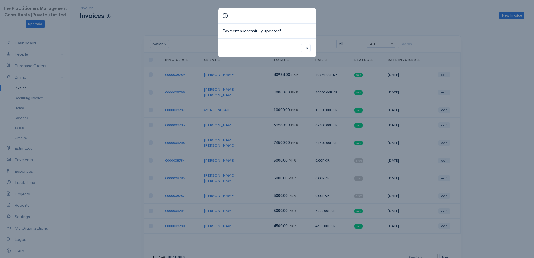
click at [311, 47] on div "Ok" at bounding box center [267, 47] width 98 height 19
click at [308, 48] on button "Ok" at bounding box center [306, 48] width 10 height 8
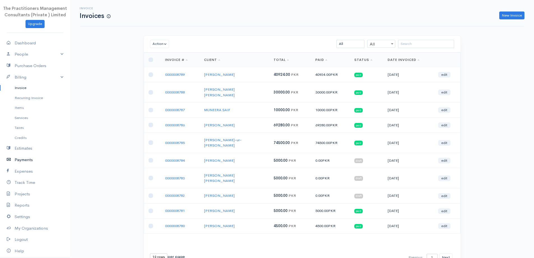
click at [25, 161] on link "Payments" at bounding box center [35, 159] width 70 height 11
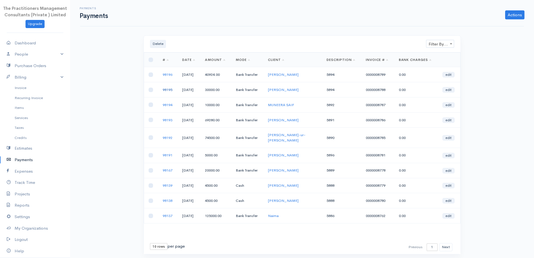
click at [170, 90] on link "98195" at bounding box center [168, 89] width 10 height 5
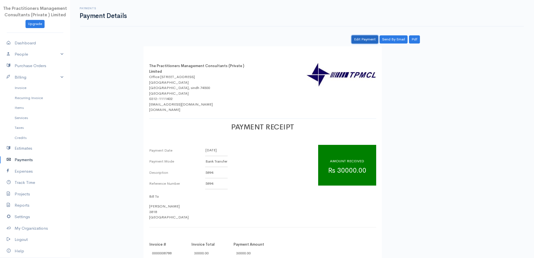
click at [355, 40] on link "Edit Payment" at bounding box center [365, 39] width 27 height 8
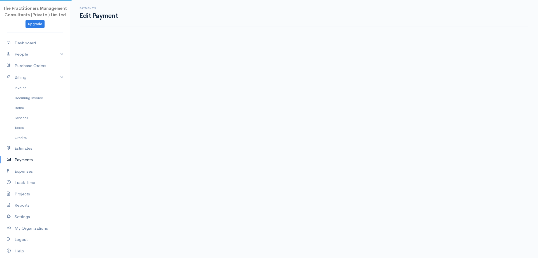
select select "2"
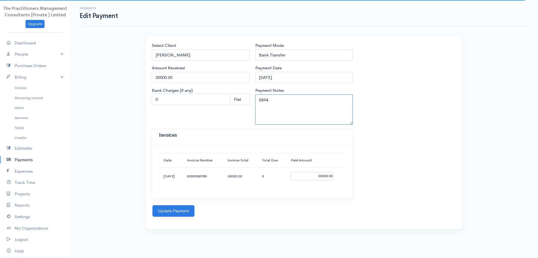
drag, startPoint x: 330, startPoint y: 98, endPoint x: 322, endPoint y: 100, distance: 8.4
click at [328, 99] on textarea "5894" at bounding box center [304, 109] width 98 height 30
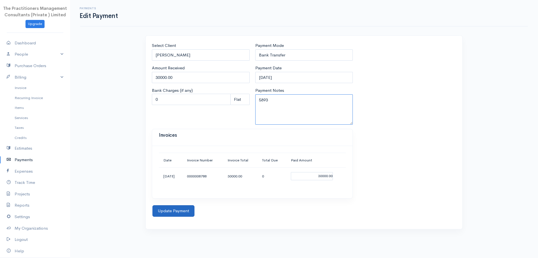
type textarea "5893"
click at [175, 211] on button "Update Payment" at bounding box center [174, 210] width 42 height 11
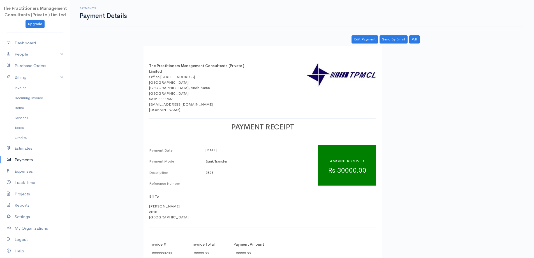
click at [22, 158] on link "Payments" at bounding box center [35, 159] width 70 height 11
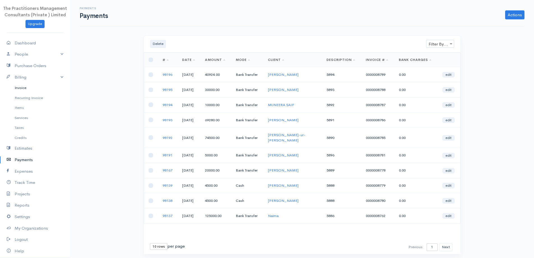
click at [22, 87] on link "Invoice" at bounding box center [35, 88] width 70 height 10
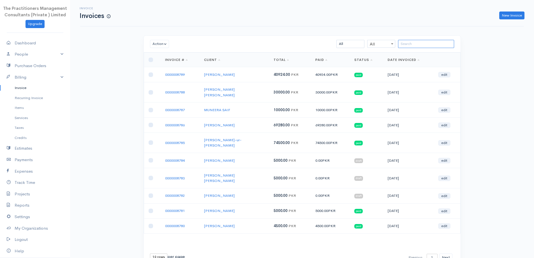
click at [438, 44] on input "search" at bounding box center [426, 44] width 56 height 8
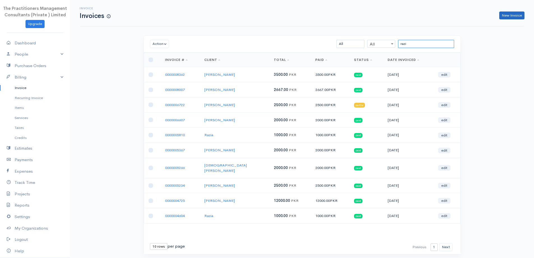
type input "razi"
click at [516, 16] on link "New Invoice" at bounding box center [511, 15] width 25 height 8
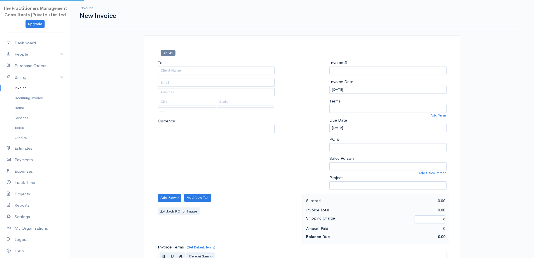
select select "PKR"
type input "0000008790"
select select "[GEOGRAPHIC_DATA]"
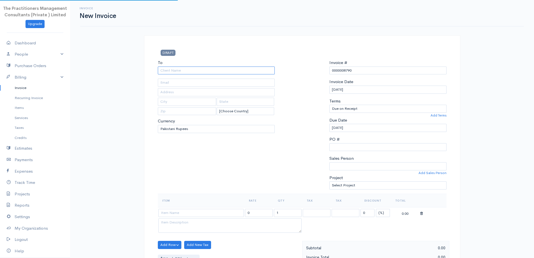
click at [216, 73] on input "To" at bounding box center [216, 70] width 117 height 8
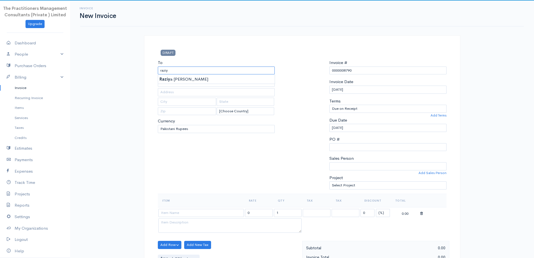
type input "[PERSON_NAME]"
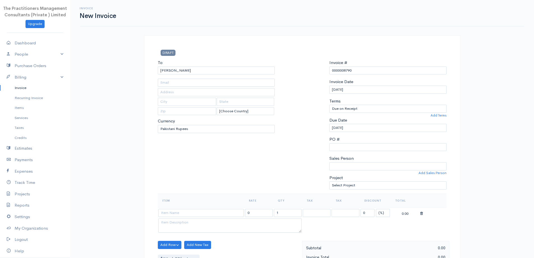
click at [215, 74] on body "The Practitioners Management Consultants (Private ) Limited Upgrade Dashboard P…" at bounding box center [267, 246] width 534 height 492
type input "2019"
type input "[GEOGRAPHIC_DATA]"
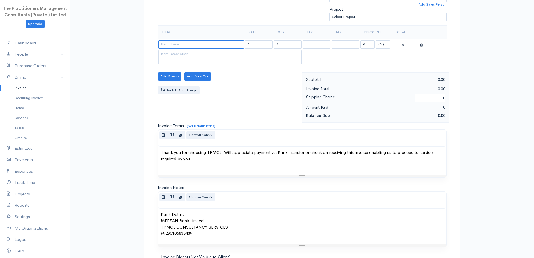
click at [195, 47] on input at bounding box center [201, 44] width 86 height 8
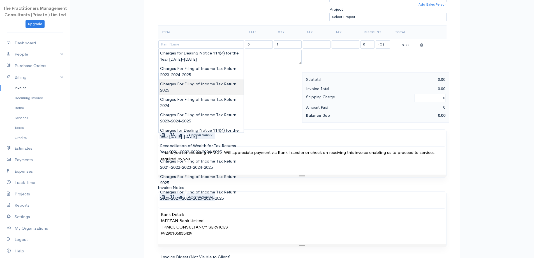
type input "Charges For Filing of Income Tax Return 2025"
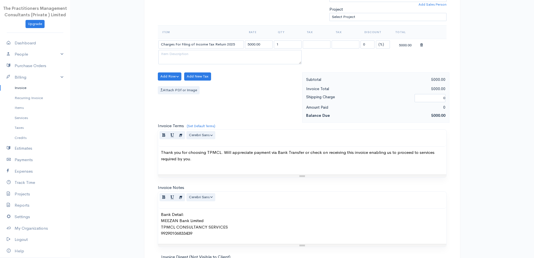
click at [187, 82] on body "The Practitioners Management Consultants (Private ) Limited Upgrade Dashboard P…" at bounding box center [267, 78] width 534 height 492
click at [249, 46] on input "5000.00" at bounding box center [259, 44] width 28 height 8
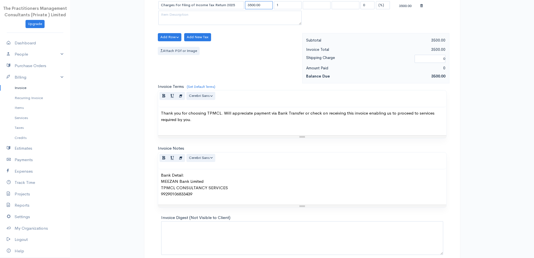
scroll to position [234, 0]
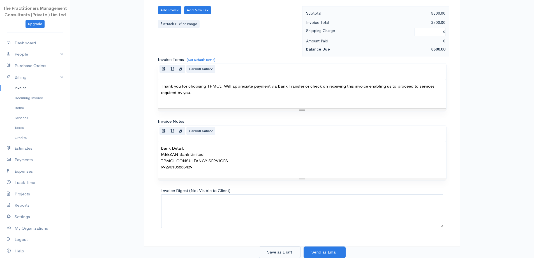
type input "3500.00"
click at [284, 252] on button "Save as Draft" at bounding box center [280, 251] width 42 height 11
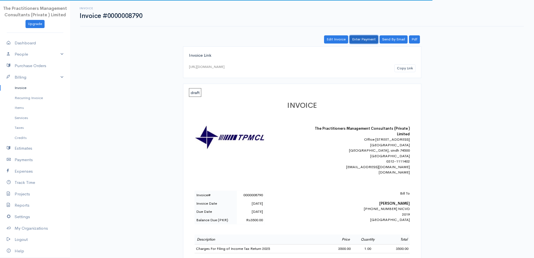
click at [360, 41] on link "Enter Payment" at bounding box center [364, 39] width 29 height 8
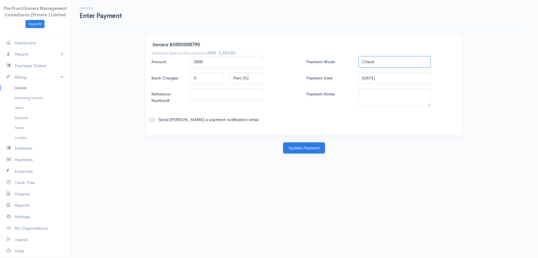
click at [398, 66] on select "Check Bank Transfer Credit Cash Debit ACH VISA MASTERCARD AMEX DISCOVER DINERS …" at bounding box center [395, 61] width 73 height 11
select select "Bank Transfer"
click at [359, 56] on select "Check Bank Transfer Credit Cash Debit ACH VISA MASTERCARD AMEX DISCOVER DINERS …" at bounding box center [395, 61] width 73 height 11
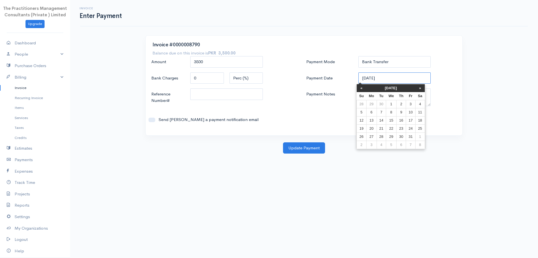
click at [391, 76] on input "[DATE]" at bounding box center [395, 77] width 73 height 11
click at [363, 90] on th "«" at bounding box center [362, 88] width 10 height 8
click at [382, 136] on td "30" at bounding box center [383, 136] width 9 height 8
type input "[DATE]"
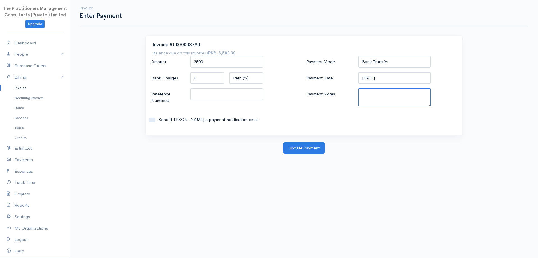
click at [407, 103] on textarea "Payment Notes" at bounding box center [395, 97] width 73 height 18
type textarea "5895"
click at [219, 99] on input "Reference Number#" at bounding box center [226, 93] width 73 height 11
type input "5895"
click at [311, 146] on button "Update Payment" at bounding box center [304, 147] width 42 height 11
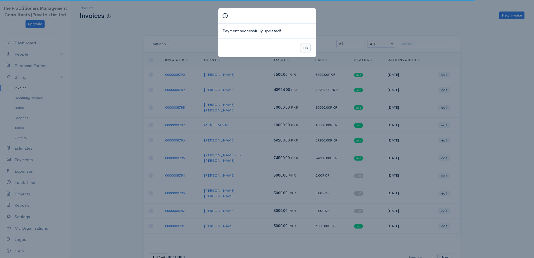
click at [303, 47] on button "Ok" at bounding box center [306, 48] width 10 height 8
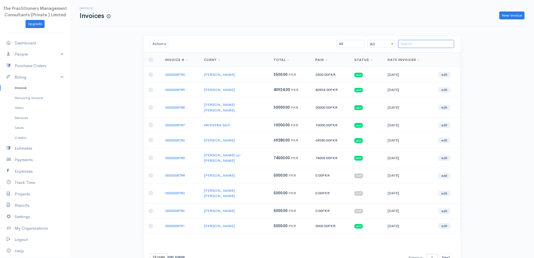
click at [434, 43] on input "search" at bounding box center [426, 44] width 56 height 8
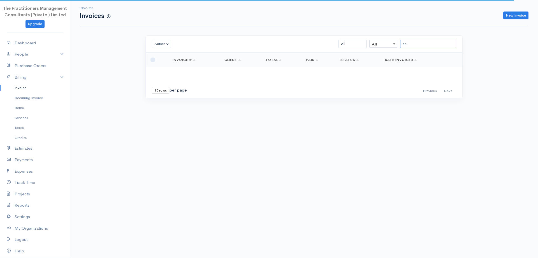
type input "a"
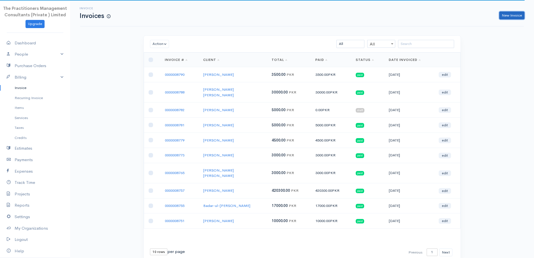
click at [505, 18] on link "New Invoice" at bounding box center [511, 15] width 25 height 8
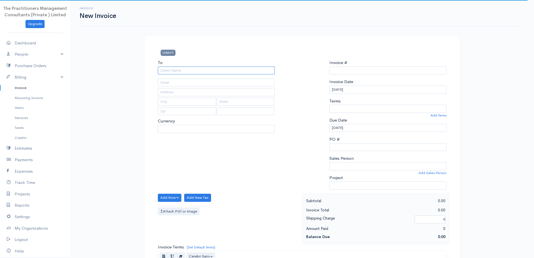
click at [221, 70] on input "To" at bounding box center [216, 70] width 117 height 8
select select "PKR"
type input "0000008791"
select select "[GEOGRAPHIC_DATA]"
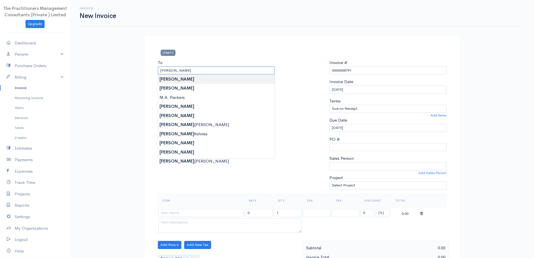
type input "[PERSON_NAME]"
click at [251, 77] on body "The Practitioners Management Consultants (Private ) Limited Upgrade Dashboard P…" at bounding box center [267, 246] width 534 height 492
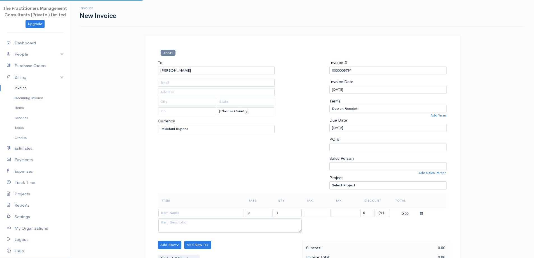
type input "[PHONE_NUMBER] SI.(9056)"
type input "267"
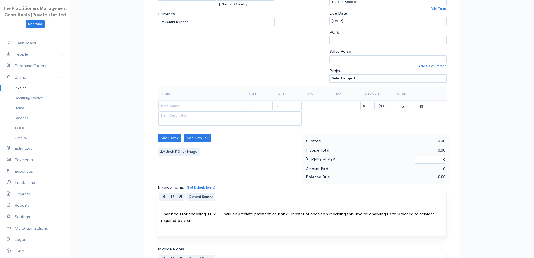
scroll to position [112, 0]
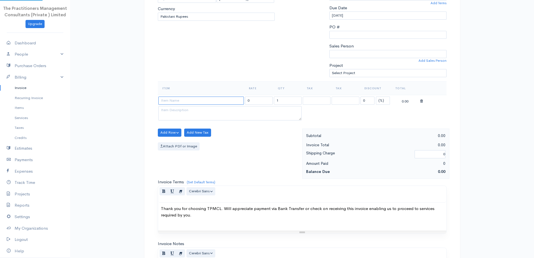
click at [204, 100] on input at bounding box center [201, 100] width 86 height 8
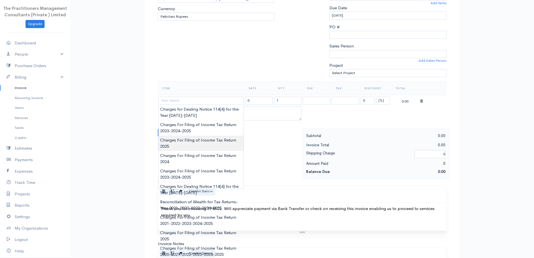
type input "Charges For Filing of Income Tax Return 2025"
type input "5000.00"
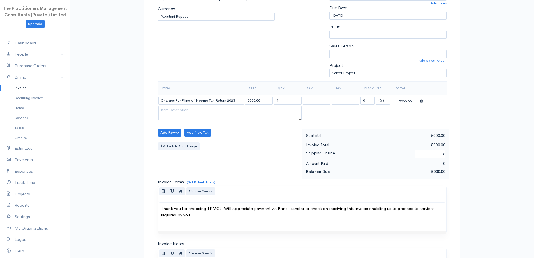
click at [212, 139] on body "The Practitioners Management Consultants (Private ) Limited Upgrade Dashboard P…" at bounding box center [267, 134] width 534 height 492
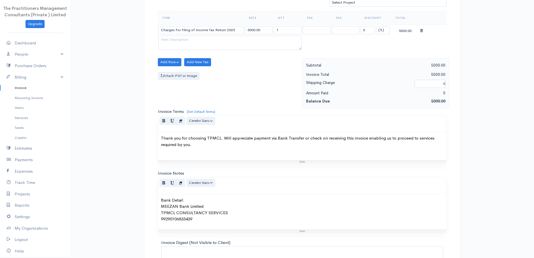
scroll to position [234, 0]
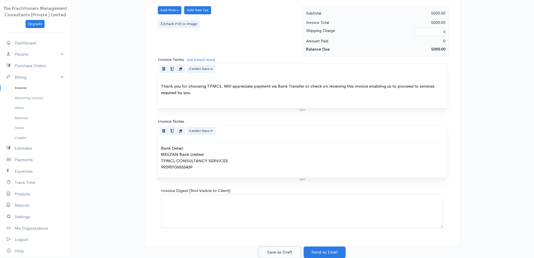
click at [285, 248] on button "Save as Draft" at bounding box center [280, 251] width 42 height 11
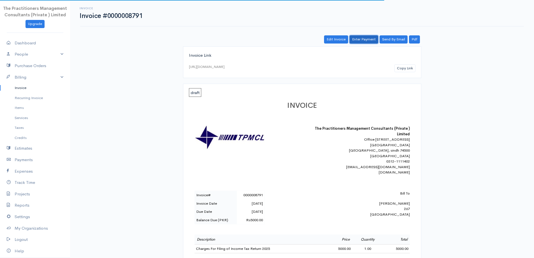
click at [360, 40] on link "Enter Payment" at bounding box center [364, 39] width 29 height 8
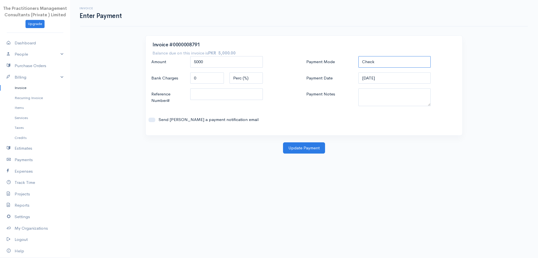
click at [382, 61] on select "Check Bank Transfer Credit Cash Debit ACH VISA MASTERCARD AMEX DISCOVER DINERS …" at bounding box center [395, 61] width 73 height 11
click at [359, 56] on select "Check Bank Transfer Credit Cash Debit ACH VISA MASTERCARD AMEX DISCOVER DINERS …" at bounding box center [395, 61] width 73 height 11
click at [383, 66] on select "Check Bank Transfer Credit Cash Debit ACH VISA MASTERCARD AMEX DISCOVER DINERS …" at bounding box center [395, 61] width 73 height 11
select select "Cash"
click at [359, 56] on select "Check Bank Transfer Credit Cash Debit ACH VISA MASTERCARD AMEX DISCOVER DINERS …" at bounding box center [395, 61] width 73 height 11
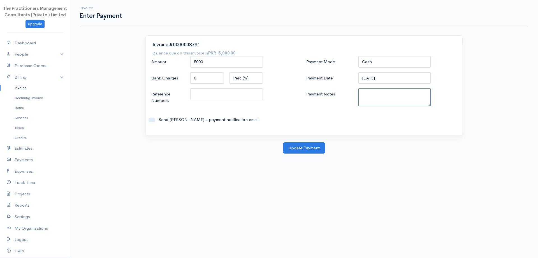
click at [384, 98] on textarea "Payment Notes" at bounding box center [395, 97] width 73 height 18
click at [365, 75] on input "[DATE]" at bounding box center [395, 77] width 73 height 11
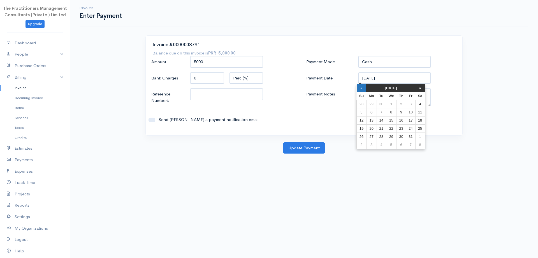
click at [358, 86] on th "«" at bounding box center [362, 88] width 10 height 8
click at [389, 134] on td "1" at bounding box center [393, 136] width 10 height 8
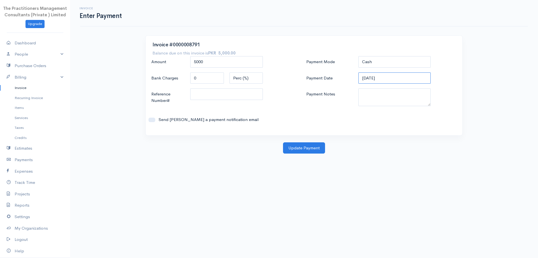
click at [362, 73] on input "[DATE]" at bounding box center [395, 77] width 73 height 11
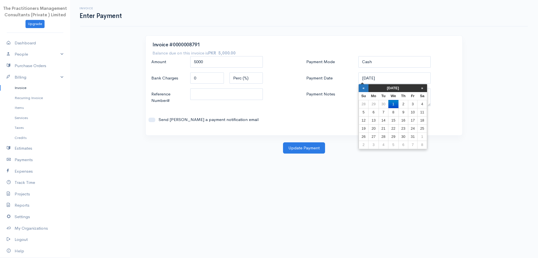
click at [367, 89] on th "«" at bounding box center [364, 88] width 10 height 8
click at [385, 137] on td "30" at bounding box center [383, 136] width 9 height 8
type input "[DATE]"
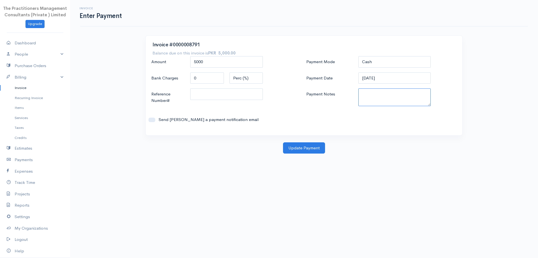
click at [387, 102] on textarea "Payment Notes" at bounding box center [395, 97] width 73 height 18
type textarea "5895"
click at [243, 91] on input "Reference Number#" at bounding box center [226, 93] width 73 height 11
type input "5895"
click at [308, 148] on button "Update Payment" at bounding box center [304, 147] width 42 height 11
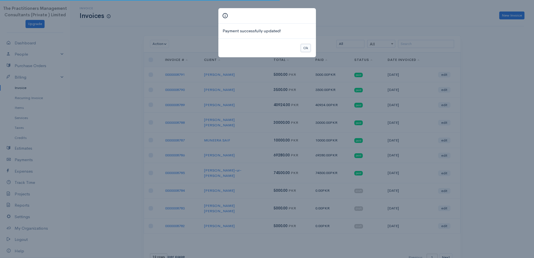
click at [303, 47] on button "Ok" at bounding box center [306, 48] width 10 height 8
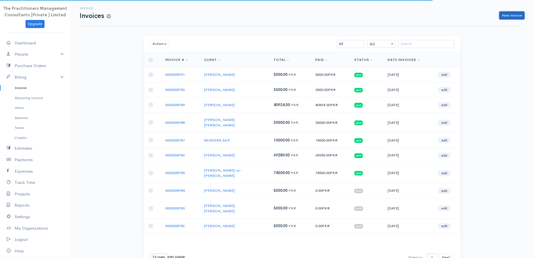
click at [508, 19] on link "New Invoice" at bounding box center [511, 15] width 25 height 8
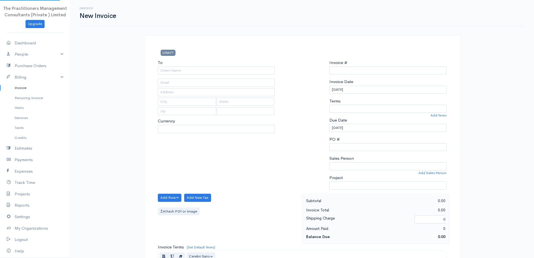
select select "PKR"
select select "[GEOGRAPHIC_DATA]"
type input "0000008792"
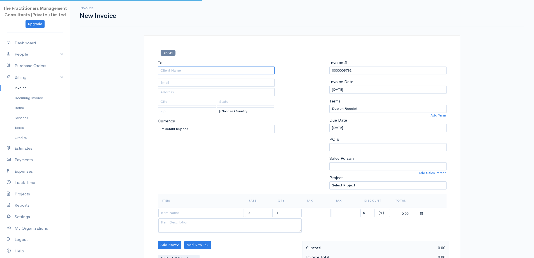
click at [224, 71] on input "To" at bounding box center [216, 70] width 117 height 8
type input "d"
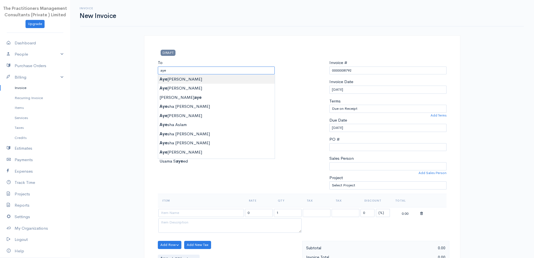
type input "[PERSON_NAME]"
click at [237, 78] on body "The Practitioners Management Consultants (Private ) Limited Upgrade Dashboard P…" at bounding box center [267, 246] width 534 height 492
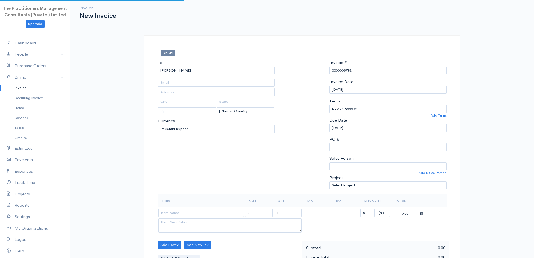
type input "[PHONE_NUMBER]"
type input "2663"
type input "[GEOGRAPHIC_DATA]"
type input "0321-2127876"
click at [228, 69] on input "[PERSON_NAME]" at bounding box center [216, 70] width 117 height 8
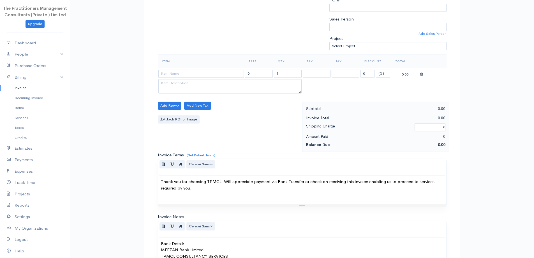
scroll to position [56, 0]
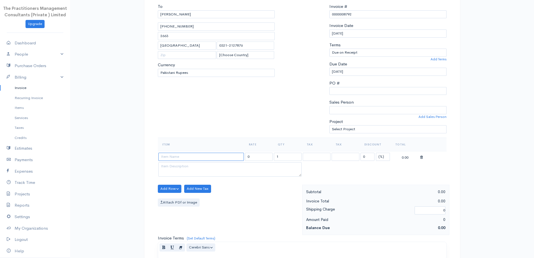
click at [241, 154] on input at bounding box center [201, 157] width 86 height 8
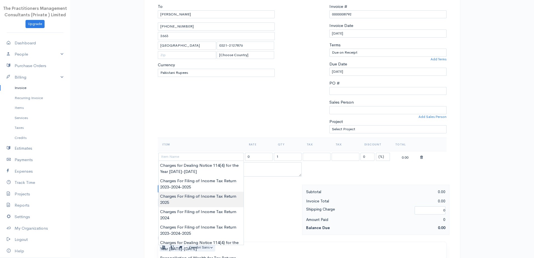
type input "Charges For Filing of Income Tax Return 2025"
type input "5000.00"
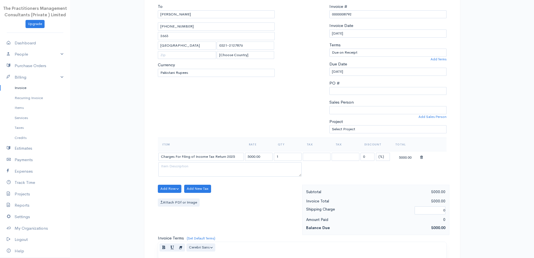
click at [208, 199] on body "The Practitioners Management Consultants (Private ) Limited Upgrade Dashboard P…" at bounding box center [267, 190] width 534 height 492
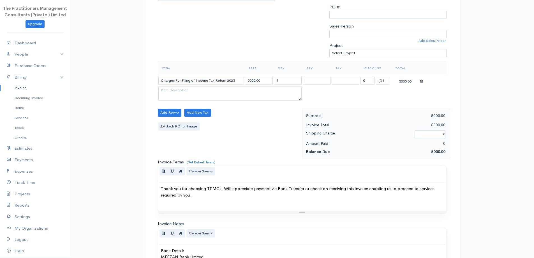
scroll to position [234, 0]
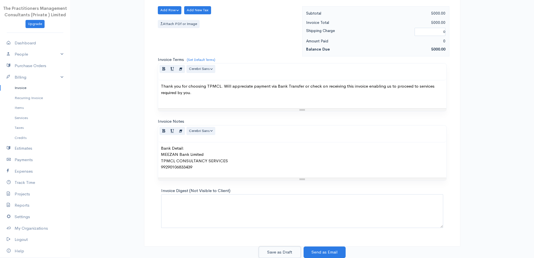
click at [299, 249] on button "Save as Draft" at bounding box center [280, 251] width 42 height 11
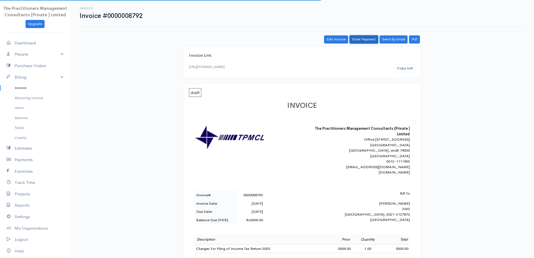
click at [351, 40] on link "Enter Payment" at bounding box center [364, 39] width 29 height 8
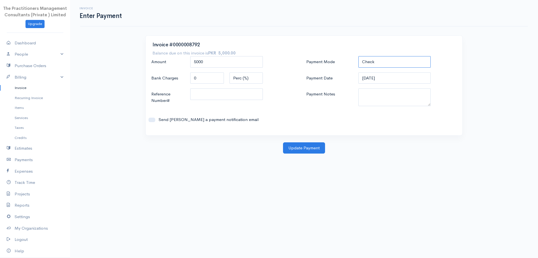
drag, startPoint x: 383, startPoint y: 60, endPoint x: 385, endPoint y: 64, distance: 4.8
click at [383, 60] on select "Check Bank Transfer Credit Cash Debit ACH VISA MASTERCARD AMEX DISCOVER DINERS …" at bounding box center [395, 61] width 73 height 11
click at [359, 56] on select "Check Bank Transfer Credit Cash Debit ACH VISA MASTERCARD AMEX DISCOVER DINERS …" at bounding box center [395, 61] width 73 height 11
click at [367, 98] on textarea "Payment Notes" at bounding box center [395, 97] width 73 height 18
click at [373, 56] on div "Invoice #0000008792 Balance due on this invoice is PKR 5,000.00 Amount 5000 Ban…" at bounding box center [304, 86] width 317 height 100
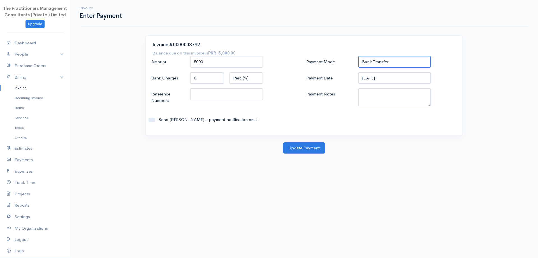
click at [375, 60] on select "Check Bank Transfer Credit Cash Debit ACH VISA MASTERCARD AMEX DISCOVER DINERS …" at bounding box center [395, 61] width 73 height 11
select select "Cash"
click at [359, 56] on select "Check Bank Transfer Credit Cash Debit ACH VISA MASTERCARD AMEX DISCOVER DINERS …" at bounding box center [395, 61] width 73 height 11
click at [383, 87] on div "Payment Mode Check Bank Transfer Credit Cash Debit ACH VISA MASTERCARD AMEX DIS…" at bounding box center [381, 92] width 155 height 72
click at [383, 92] on textarea "Payment Notes" at bounding box center [395, 97] width 73 height 18
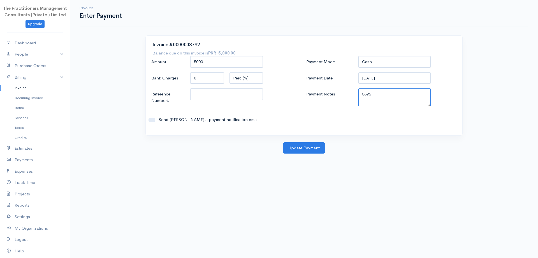
type textarea "5895"
click at [240, 98] on input "Reference Number#" at bounding box center [226, 93] width 73 height 11
type input "5895"
click at [314, 146] on button "Update Payment" at bounding box center [304, 147] width 42 height 11
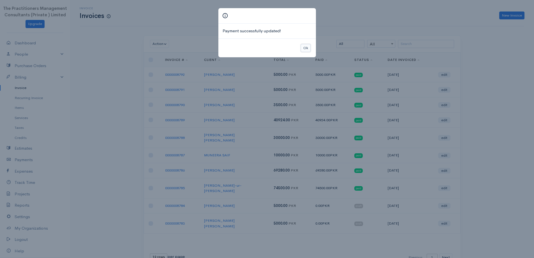
click at [305, 51] on button "Ok" at bounding box center [306, 48] width 10 height 8
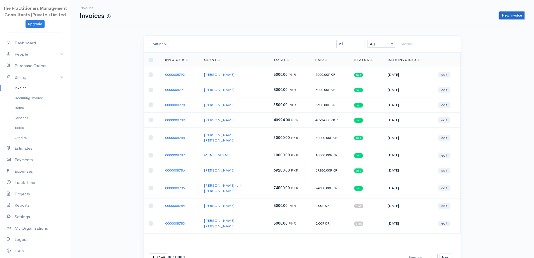
click at [503, 15] on link "New Invoice" at bounding box center [511, 15] width 25 height 8
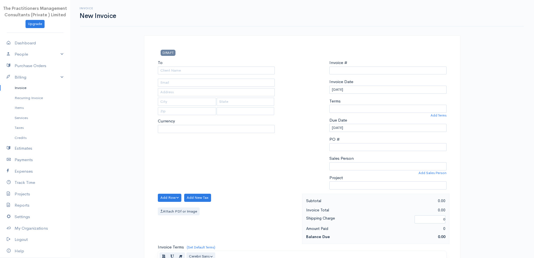
select select "PKR"
select select "[GEOGRAPHIC_DATA]"
type input "0000008793"
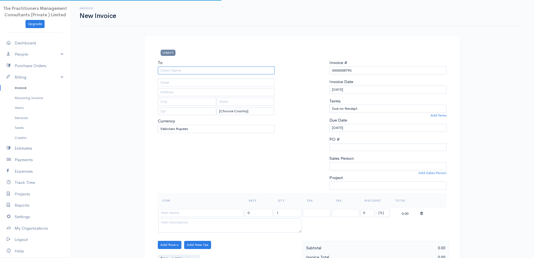
click at [243, 70] on input "To" at bounding box center [216, 70] width 117 height 8
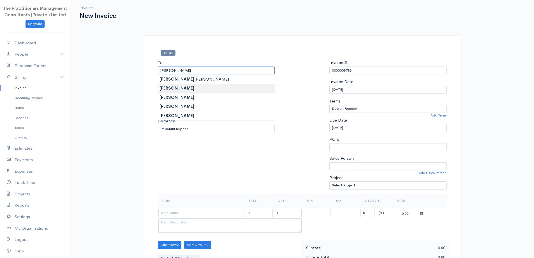
type input "[PERSON_NAME]"
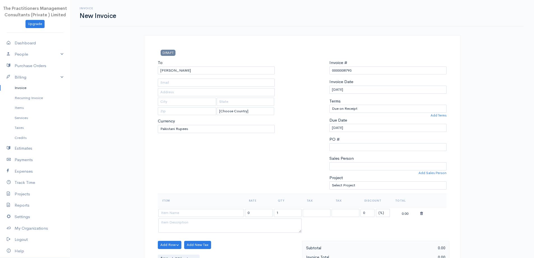
click at [239, 85] on body "The Practitioners Management Consultants (Private ) Limited Upgrade Dashboard P…" at bounding box center [267, 246] width 534 height 492
type input "908"
type input "[GEOGRAPHIC_DATA]"
type input "[PERSON_NAME]"
click at [236, 66] on input "[PERSON_NAME]" at bounding box center [216, 70] width 117 height 8
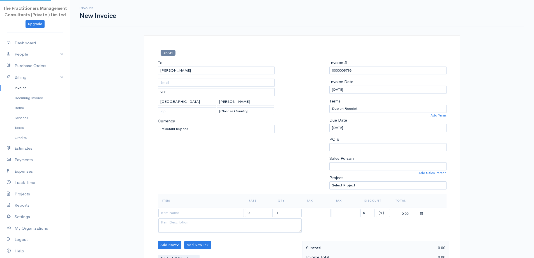
click at [250, 100] on body "The Practitioners Management Consultants (Private ) Limited Upgrade Dashboard P…" at bounding box center [267, 246] width 534 height 492
type input "1541"
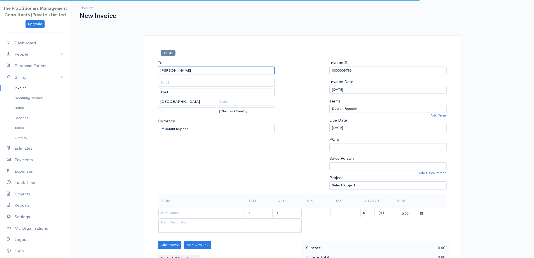
click at [242, 71] on input "[PERSON_NAME]" at bounding box center [216, 70] width 117 height 8
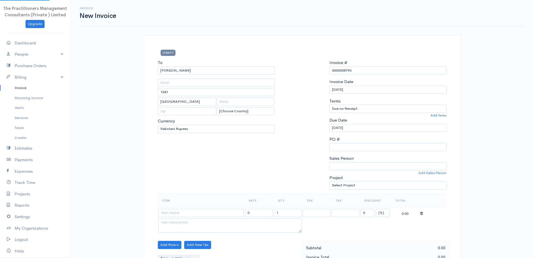
click at [245, 105] on body "The Practitioners Management Consultants (Private ) Limited Upgrade Dashboard P…" at bounding box center [267, 246] width 534 height 492
click at [212, 72] on input "[PERSON_NAME]" at bounding box center [216, 70] width 117 height 8
click at [227, 119] on body "The Practitioners Management Consultants (Private ) Limited Upgrade Dashboard P…" at bounding box center [267, 246] width 534 height 492
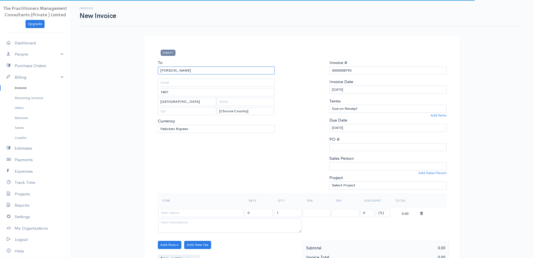
click at [210, 71] on input "[PERSON_NAME]" at bounding box center [216, 70] width 117 height 8
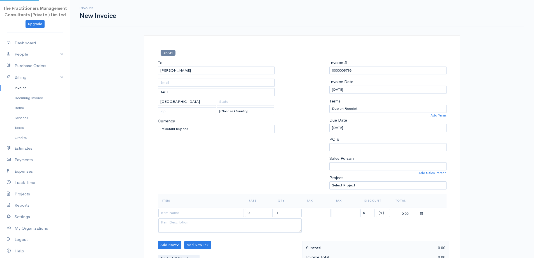
click at [219, 86] on body "The Practitioners Management Consultants (Private ) Limited Upgrade Dashboard P…" at bounding box center [267, 246] width 534 height 492
type input "908"
type input "[PERSON_NAME]"
click at [212, 75] on div "To [PERSON_NAME][GEOGRAPHIC_DATA] 908 [GEOGRAPHIC_DATA] [PERSON_NAME][GEOGRAPHI…" at bounding box center [216, 126] width 123 height 134
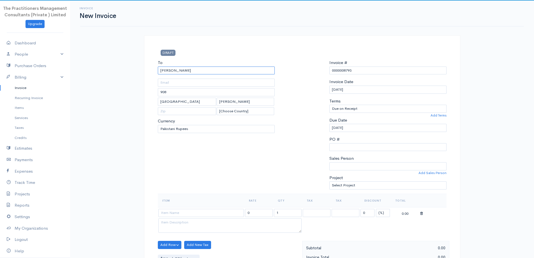
click at [209, 71] on input "[PERSON_NAME]" at bounding box center [216, 70] width 117 height 8
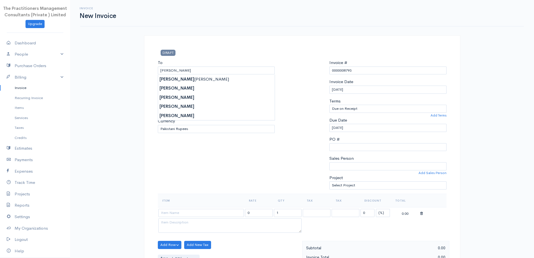
click at [222, 94] on body "The Practitioners Management Consultants (Private ) Limited Upgrade Dashboard P…" at bounding box center [267, 246] width 534 height 492
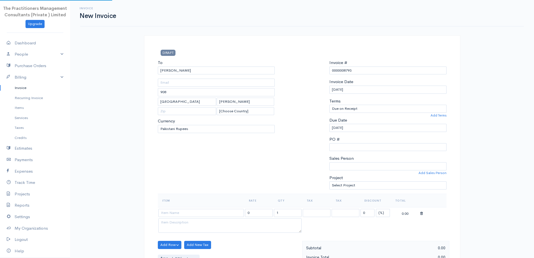
type input "1541"
click at [211, 73] on input "[PERSON_NAME]" at bounding box center [216, 70] width 117 height 8
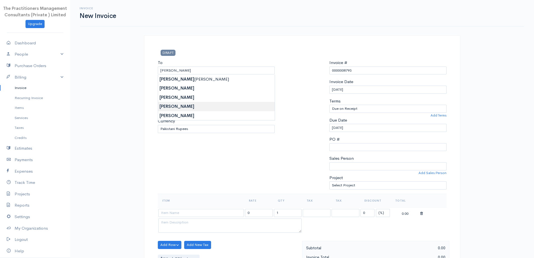
click at [222, 104] on body "The Practitioners Management Consultants (Private ) Limited Upgrade Dashboard P…" at bounding box center [267, 246] width 534 height 492
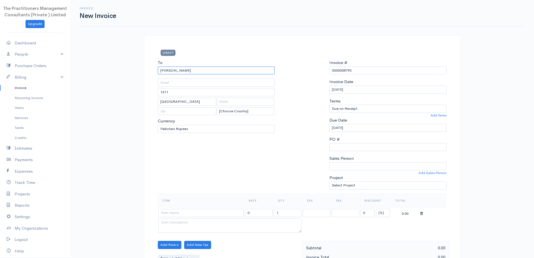
click at [209, 73] on input "[PERSON_NAME]" at bounding box center [216, 70] width 117 height 8
click at [209, 88] on body "The Practitioners Management Consultants (Private ) Limited Upgrade Dashboard P…" at bounding box center [267, 246] width 534 height 492
type input "908"
type input "[PERSON_NAME]"
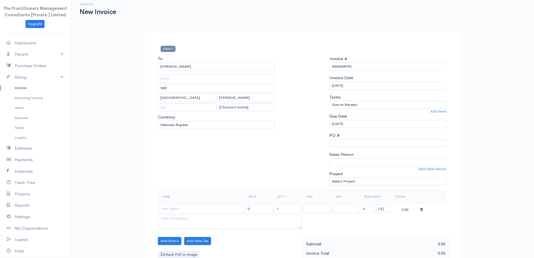
scroll to position [84, 0]
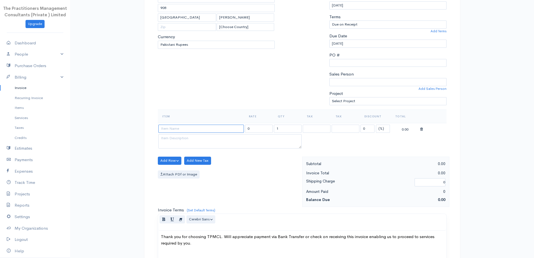
drag, startPoint x: 204, startPoint y: 125, endPoint x: 207, endPoint y: 131, distance: 6.9
click at [205, 128] on input at bounding box center [201, 128] width 86 height 8
click at [207, 131] on input at bounding box center [201, 128] width 86 height 8
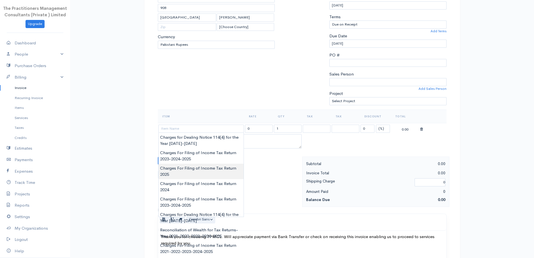
type input "Charges For Filing of Income Tax Return 2025"
type input "5000.00"
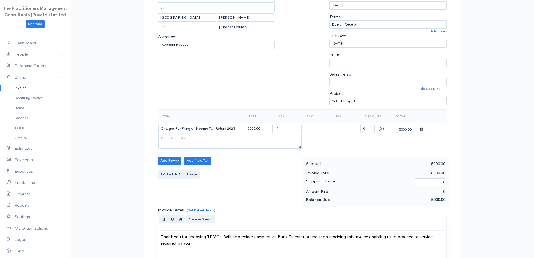
click at [218, 171] on body "The Practitioners Management Consultants (Private ) Limited Upgrade Dashboard P…" at bounding box center [267, 162] width 534 height 492
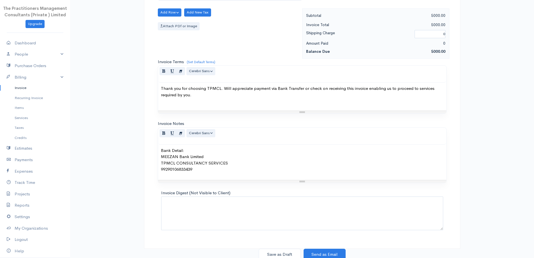
scroll to position [234, 0]
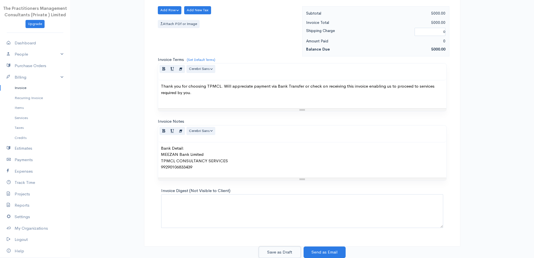
click at [290, 253] on button "Save as Draft" at bounding box center [280, 251] width 42 height 11
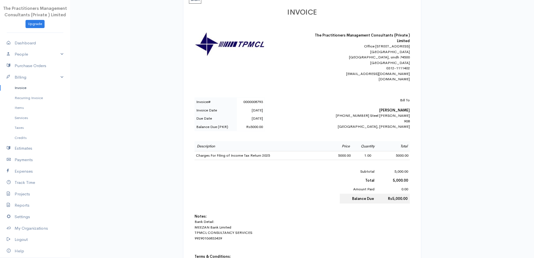
scroll to position [0, 0]
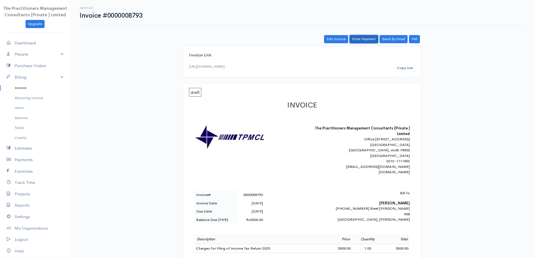
click at [358, 40] on link "Enter Payment" at bounding box center [364, 39] width 29 height 8
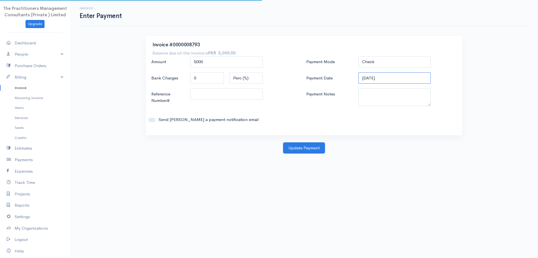
click at [399, 75] on input "[DATE]" at bounding box center [395, 77] width 73 height 11
click at [392, 64] on select "Check Bank Transfer Credit Cash Debit ACH VISA MASTERCARD AMEX DISCOVER DINERS …" at bounding box center [395, 61] width 73 height 11
select select "Cash"
click at [359, 56] on select "Check Bank Transfer Credit Cash Debit ACH VISA MASTERCARD AMEX DISCOVER DINERS …" at bounding box center [395, 61] width 73 height 11
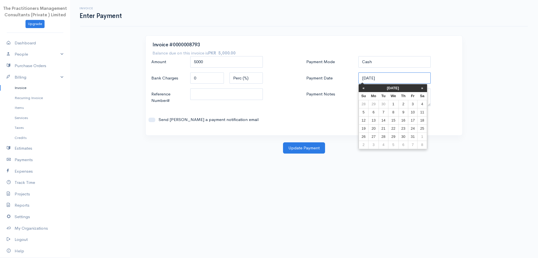
click at [395, 80] on input "[DATE]" at bounding box center [395, 77] width 73 height 11
click at [368, 87] on tr "« [DATE] »" at bounding box center [393, 88] width 68 height 8
click at [363, 91] on th "«" at bounding box center [364, 88] width 10 height 8
click at [383, 135] on td "30" at bounding box center [383, 136] width 9 height 8
type input "[DATE]"
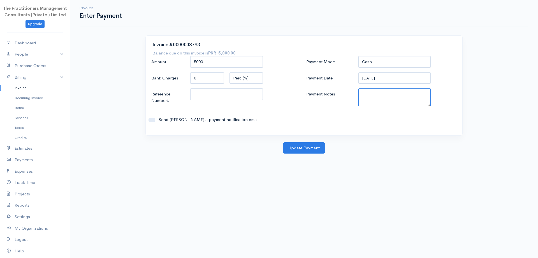
click at [383, 94] on textarea "Payment Notes" at bounding box center [395, 97] width 73 height 18
type textarea "5895"
click at [216, 102] on div at bounding box center [227, 97] width 78 height 18
click at [213, 97] on input "Reference Number#" at bounding box center [226, 93] width 73 height 11
type input "5895"
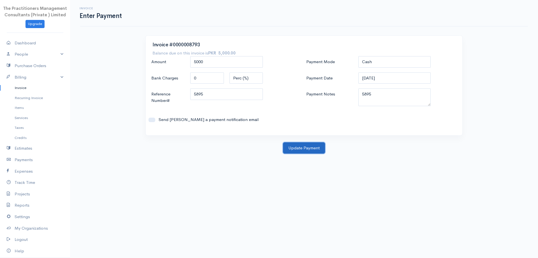
click at [315, 149] on button "Update Payment" at bounding box center [304, 147] width 42 height 11
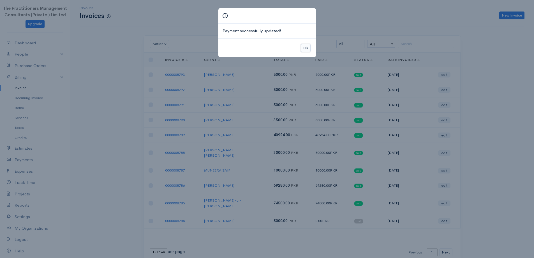
click at [308, 48] on button "Ok" at bounding box center [306, 48] width 10 height 8
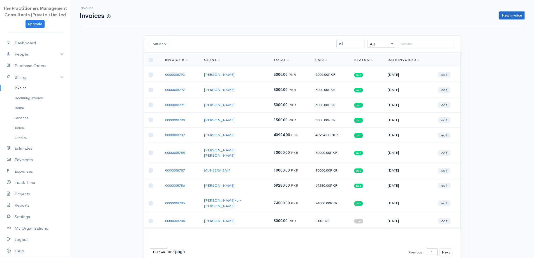
click at [502, 16] on link "New Invoice" at bounding box center [511, 15] width 25 height 8
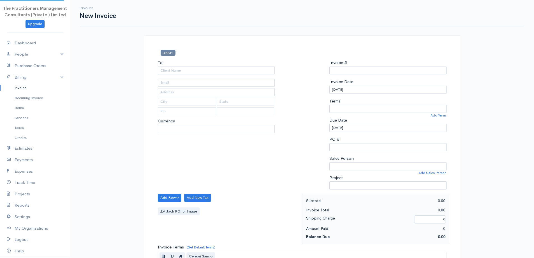
select select "PKR"
select select "[GEOGRAPHIC_DATA]"
type input "0000008794"
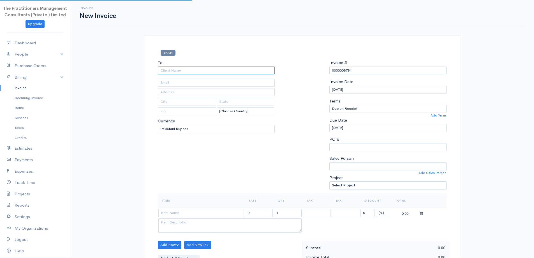
click at [244, 72] on input "To" at bounding box center [216, 70] width 117 height 8
type input "s"
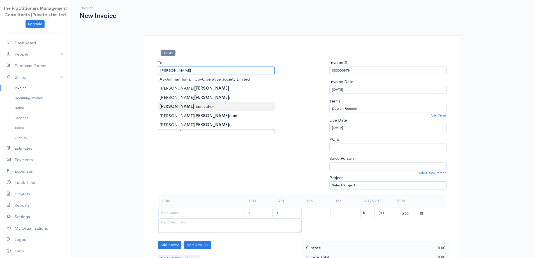
type input "[PERSON_NAME]"
click at [224, 102] on body "The Practitioners Management Consultants (Private ) Limited Upgrade Dashboard P…" at bounding box center [267, 246] width 534 height 492
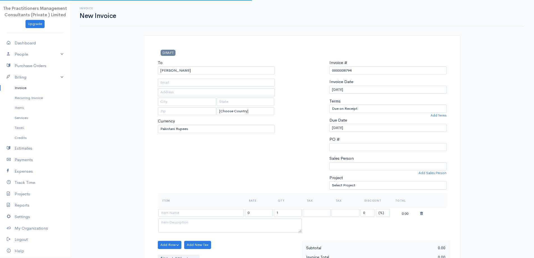
type input "529"
type input "[GEOGRAPHIC_DATA]"
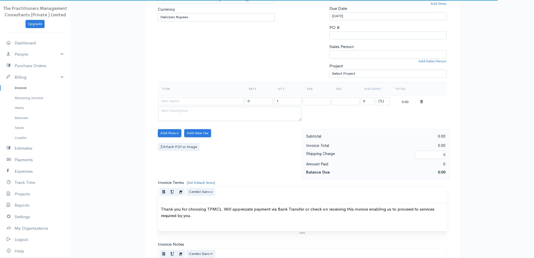
scroll to position [112, 0]
click at [212, 102] on input at bounding box center [201, 100] width 86 height 8
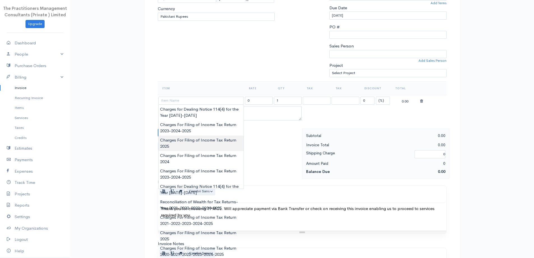
type input "Charges For Filing of Income Tax Return 2025"
type input "5000.00"
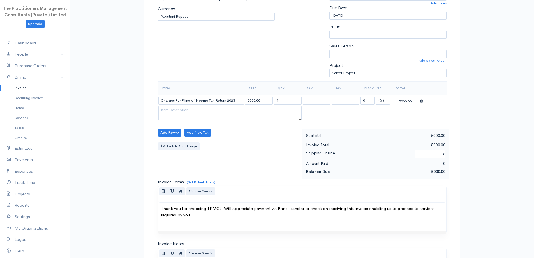
drag, startPoint x: 227, startPoint y: 138, endPoint x: 243, endPoint y: 149, distance: 19.9
click at [227, 139] on body "The Practitioners Management Consultants (Private ) Limited Upgrade Dashboard P…" at bounding box center [267, 134] width 534 height 492
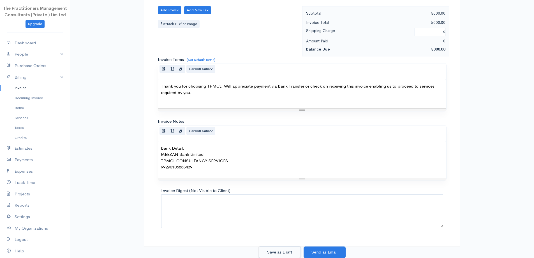
click at [282, 252] on button "Save as Draft" at bounding box center [280, 251] width 42 height 11
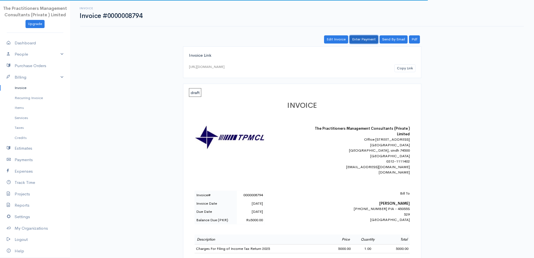
click at [356, 40] on link "Enter Payment" at bounding box center [364, 39] width 29 height 8
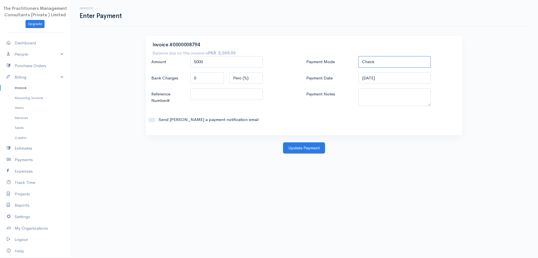
click at [398, 63] on select "Check Bank Transfer Credit Cash Debit ACH VISA MASTERCARD AMEX DISCOVER DINERS …" at bounding box center [395, 61] width 73 height 11
click at [359, 56] on select "Check Bank Transfer Credit Cash Debit ACH VISA MASTERCARD AMEX DISCOVER DINERS …" at bounding box center [395, 61] width 73 height 11
drag, startPoint x: 376, startPoint y: 61, endPoint x: 376, endPoint y: 67, distance: 5.6
click at [376, 61] on select "Check Bank Transfer Credit Cash Debit ACH VISA MASTERCARD AMEX DISCOVER DINERS …" at bounding box center [395, 61] width 73 height 11
select select "Cash"
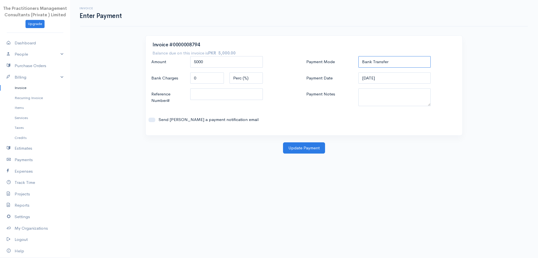
click at [359, 56] on select "Check Bank Transfer Credit Cash Debit ACH VISA MASTERCARD AMEX DISCOVER DINERS …" at bounding box center [395, 61] width 73 height 11
click at [373, 78] on input "[DATE]" at bounding box center [395, 77] width 73 height 11
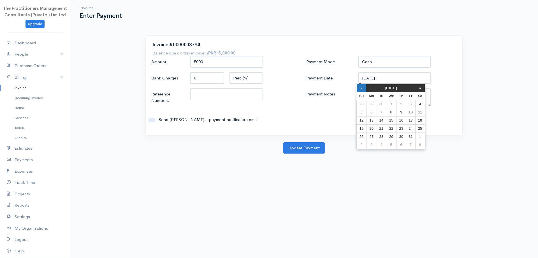
click at [361, 87] on th "«" at bounding box center [362, 88] width 10 height 8
click at [382, 136] on td "30" at bounding box center [383, 136] width 9 height 8
type input "[DATE]"
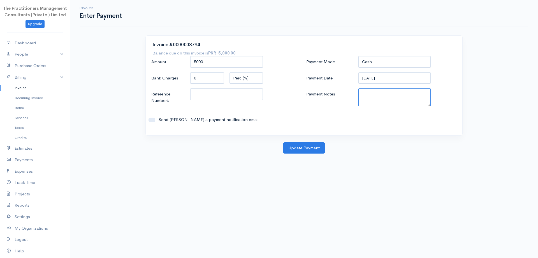
click at [379, 103] on textarea "Payment Notes" at bounding box center [395, 97] width 73 height 18
type textarea "5895"
click at [243, 97] on input "Reference Number#" at bounding box center [226, 93] width 73 height 11
type input "5895"
click at [302, 146] on button "Update Payment" at bounding box center [304, 147] width 42 height 11
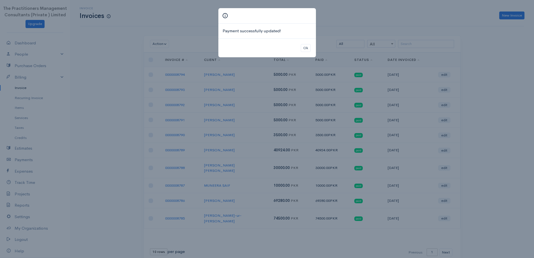
click at [308, 54] on div "Ok" at bounding box center [267, 47] width 98 height 19
click at [304, 46] on button "Ok" at bounding box center [306, 48] width 10 height 8
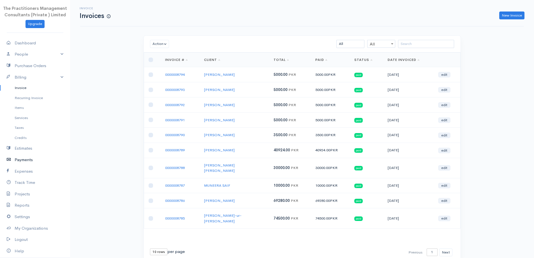
click at [17, 158] on link "Payments" at bounding box center [35, 159] width 70 height 11
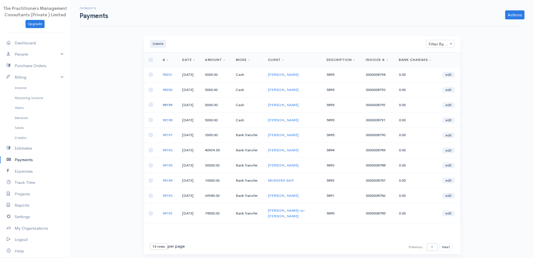
click at [171, 104] on link "98199" at bounding box center [168, 104] width 10 height 5
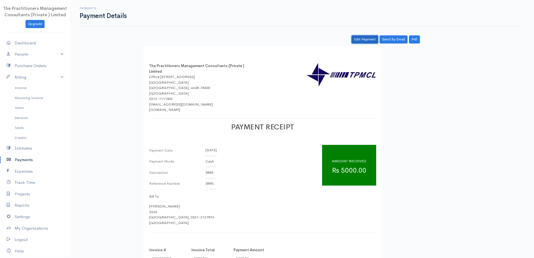
click at [357, 42] on link "Edit Payment" at bounding box center [365, 39] width 27 height 8
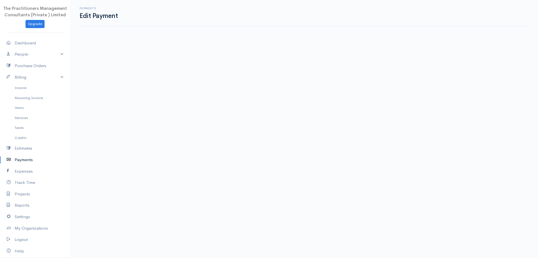
select select "2"
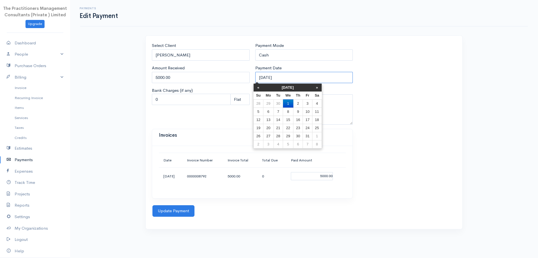
click at [275, 78] on input "[DATE]" at bounding box center [304, 77] width 98 height 11
click at [260, 89] on th "«" at bounding box center [259, 88] width 10 height 8
click at [282, 138] on td "30" at bounding box center [280, 136] width 9 height 8
type input "[DATE]"
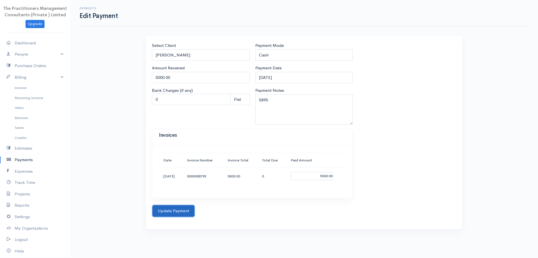
click at [165, 215] on button "Update Payment" at bounding box center [174, 210] width 42 height 11
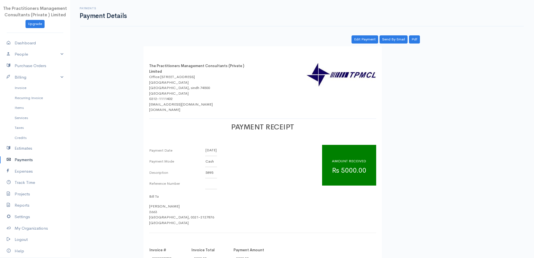
click at [22, 162] on link "Payments" at bounding box center [35, 159] width 70 height 11
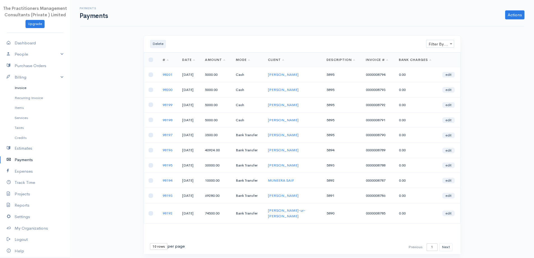
click at [22, 92] on link "Invoice" at bounding box center [35, 88] width 70 height 10
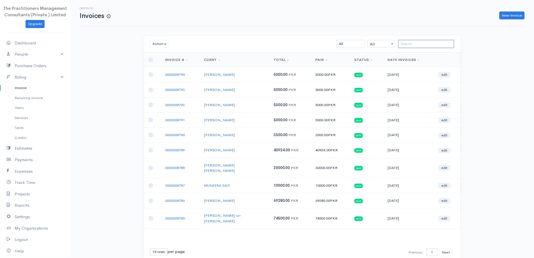
click at [440, 47] on input "search" at bounding box center [426, 44] width 56 height 8
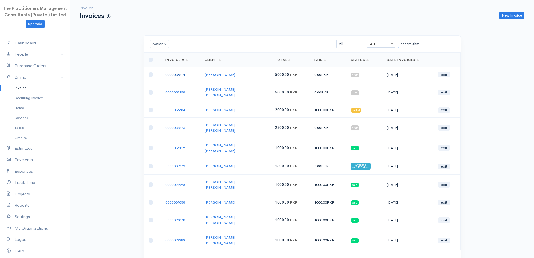
type input "naeem ahm"
click at [177, 75] on link "0000008614" at bounding box center [175, 74] width 20 height 5
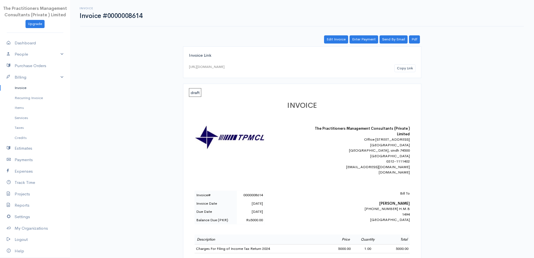
click at [361, 44] on div "Edit Invoice Enter Payment Send By Email Pdf Invoice Link [URL][DOMAIN_NAME] Co…" at bounding box center [302, 227] width 336 height 385
click at [360, 41] on link "Enter Payment" at bounding box center [364, 39] width 29 height 8
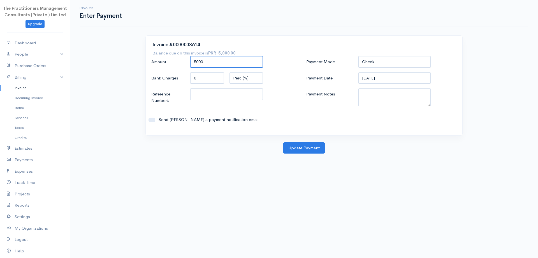
click at [230, 60] on input "5000" at bounding box center [226, 61] width 73 height 11
click at [17, 92] on link "Invoice" at bounding box center [35, 88] width 70 height 10
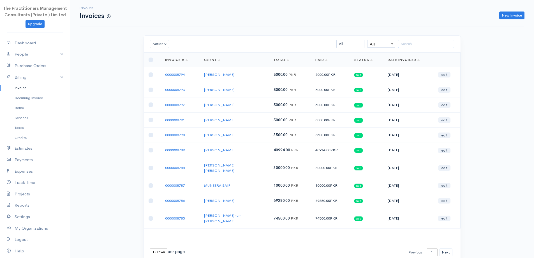
click at [420, 45] on input "search" at bounding box center [426, 44] width 56 height 8
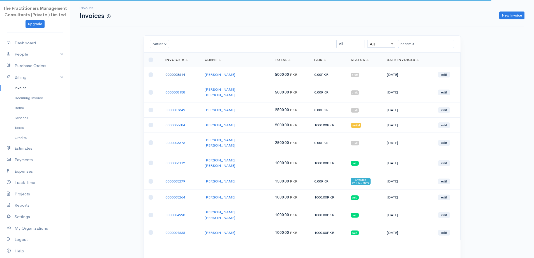
type input "naeem a"
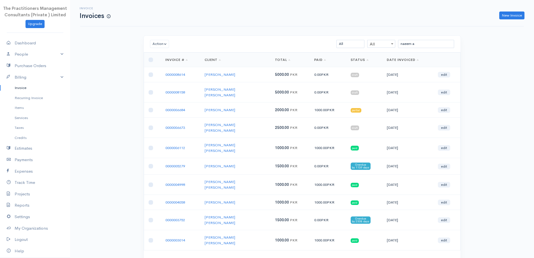
click at [179, 71] on td "0000008614" at bounding box center [181, 74] width 40 height 15
click at [178, 72] on link "0000008614" at bounding box center [175, 74] width 20 height 5
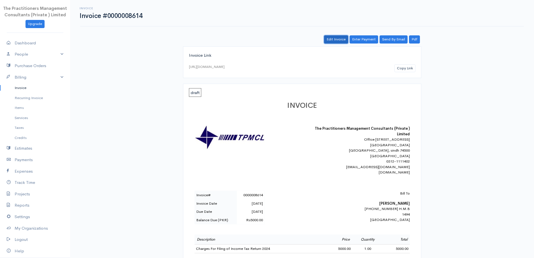
click at [343, 41] on link "Edit Invoice" at bounding box center [336, 39] width 24 height 8
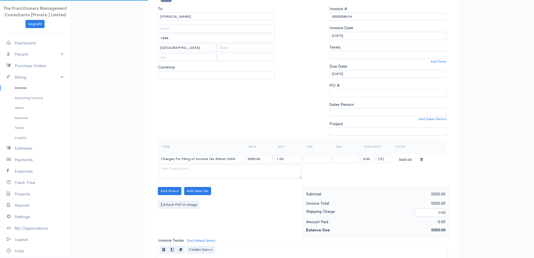
select select "0"
select select
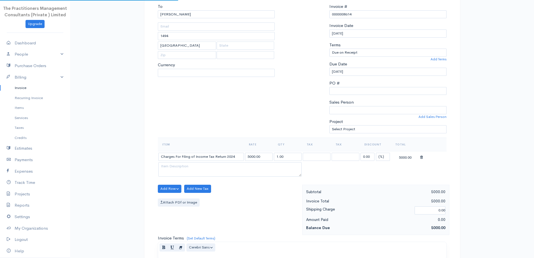
select select "[GEOGRAPHIC_DATA]"
select select "PKR"
drag, startPoint x: 382, startPoint y: 153, endPoint x: 382, endPoint y: 159, distance: 5.6
click at [382, 153] on select "(%) Flat" at bounding box center [383, 157] width 14 height 8
select select "2"
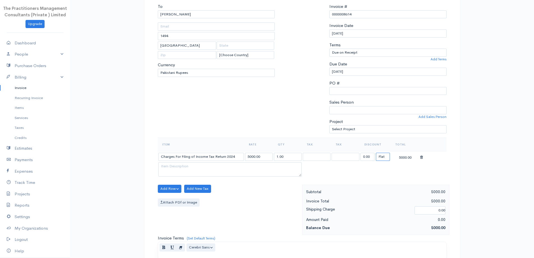
click at [376, 153] on select "(%) Flat" at bounding box center [383, 157] width 14 height 8
click at [373, 159] on input "0.00" at bounding box center [368, 157] width 14 height 8
type input "1000"
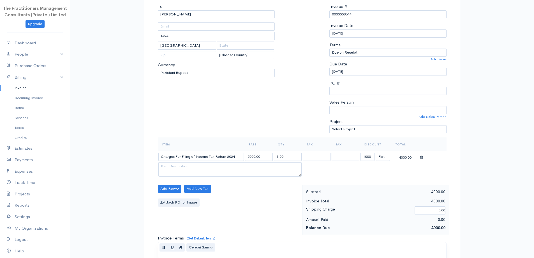
click at [284, 85] on div at bounding box center [302, 70] width 49 height 134
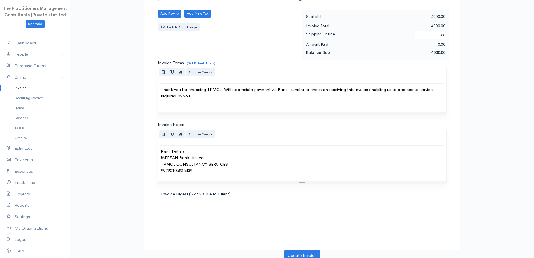
scroll to position [234, 0]
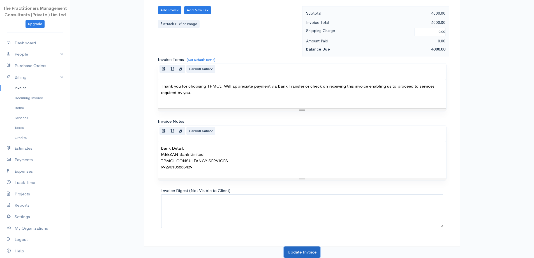
click at [308, 253] on button "Update Invoice" at bounding box center [302, 251] width 36 height 11
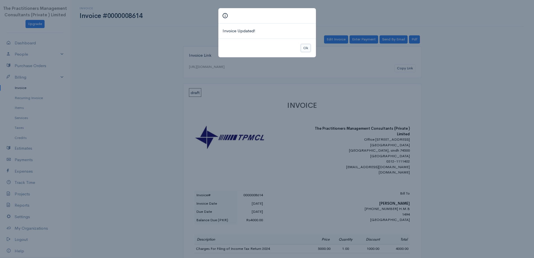
click at [304, 48] on button "Ok" at bounding box center [306, 48] width 10 height 8
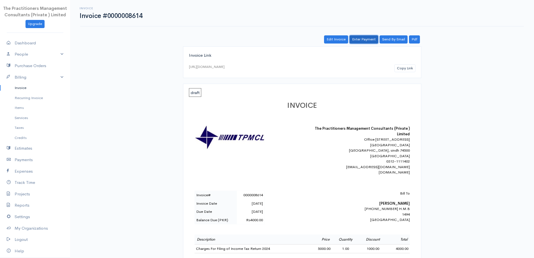
click at [366, 41] on link "Enter Payment" at bounding box center [364, 39] width 29 height 8
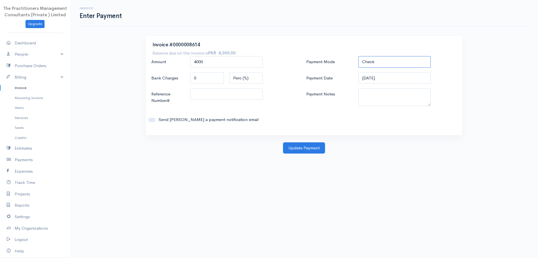
click at [415, 58] on select "Check Bank Transfer Credit Cash Debit ACH VISA MASTERCARD AMEX DISCOVER DINERS …" at bounding box center [395, 61] width 73 height 11
select select "Bank Transfer"
click at [359, 56] on select "Check Bank Transfer Credit Cash Debit ACH VISA MASTERCARD AMEX DISCOVER DINERS …" at bounding box center [395, 61] width 73 height 11
click at [400, 97] on textarea "Payment Notes" at bounding box center [395, 97] width 73 height 18
click at [396, 82] on input "[DATE]" at bounding box center [395, 77] width 73 height 11
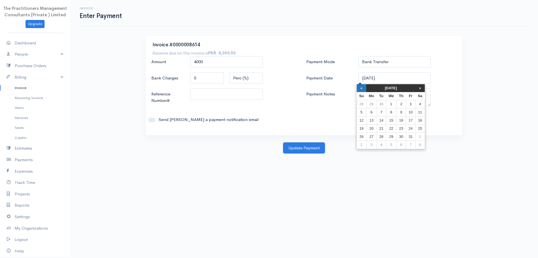
click at [361, 88] on th "«" at bounding box center [362, 88] width 10 height 8
click at [381, 138] on td "30" at bounding box center [383, 136] width 9 height 8
type input "[DATE]"
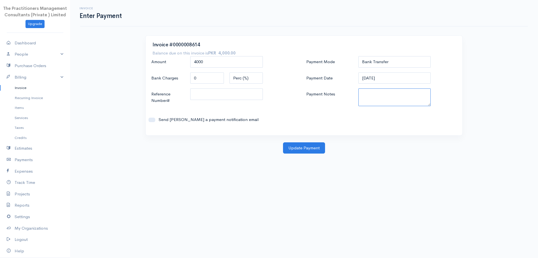
click at [377, 91] on textarea "Payment Notes" at bounding box center [395, 97] width 73 height 18
type textarea "5899"
click at [248, 84] on div "Amount 4000 Bank Charges 0 Perc (%) Flat Reference Number# Send [PERSON_NAME] a…" at bounding box center [226, 92] width 155 height 72
click at [242, 91] on input "Reference Number#" at bounding box center [226, 93] width 73 height 11
type input "5899"
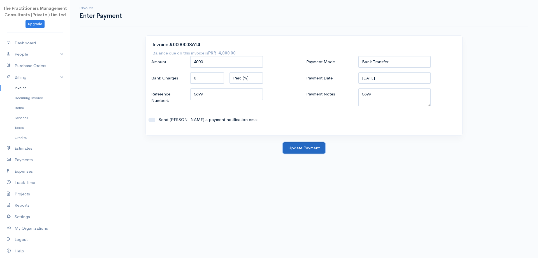
click at [296, 149] on button "Update Payment" at bounding box center [304, 147] width 42 height 11
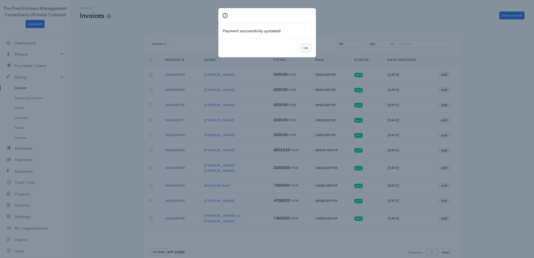
click at [304, 49] on button "Ok" at bounding box center [306, 48] width 10 height 8
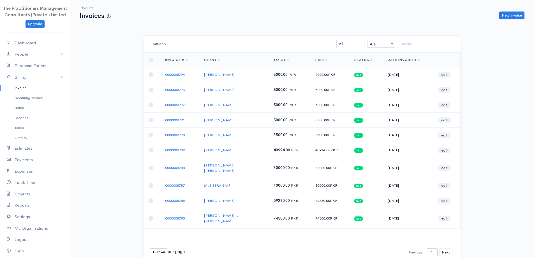
click at [423, 46] on input "search" at bounding box center [426, 44] width 56 height 8
click at [411, 45] on input "search" at bounding box center [426, 44] width 56 height 8
click at [515, 16] on link "New Invoice" at bounding box center [511, 15] width 25 height 8
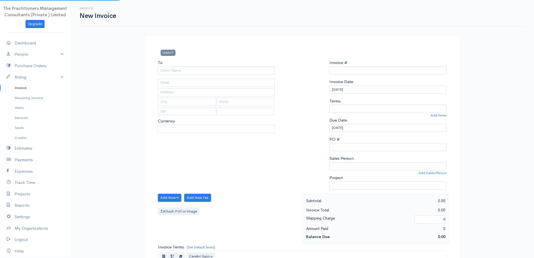
type input "0000008795"
select select "[GEOGRAPHIC_DATA]"
select select "PKR"
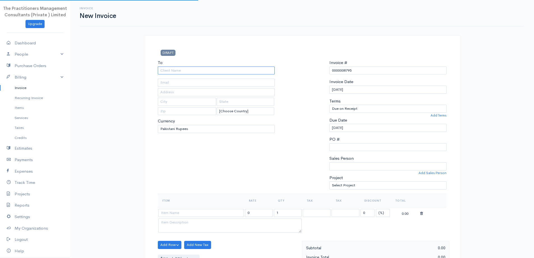
click at [251, 68] on input "To" at bounding box center [216, 70] width 117 height 8
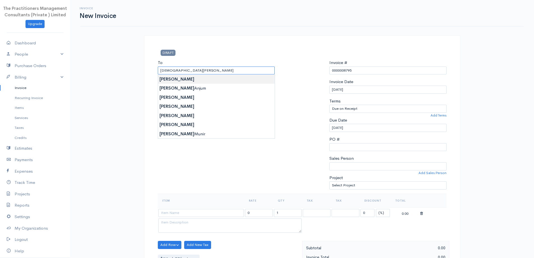
type input "[PERSON_NAME]"
click at [236, 77] on body "The Practitioners Management Consultants (Private ) Limited Upgrade Dashboard P…" at bounding box center [267, 246] width 534 height 492
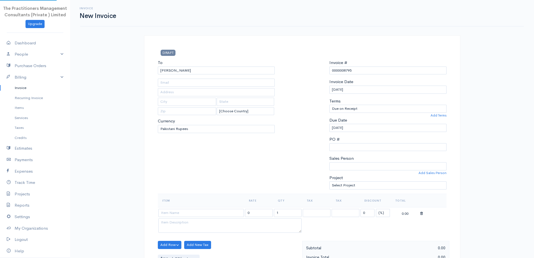
type input "[GEOGRAPHIC_DATA] - [GEOGRAPHIC_DATA]"
type input "0347-2564075"
click at [227, 67] on input "[PERSON_NAME]" at bounding box center [216, 70] width 117 height 8
click at [220, 93] on body "The Practitioners Management Consultants (Private ) Limited Upgrade Dashboard P…" at bounding box center [267, 246] width 534 height 492
type input "1887"
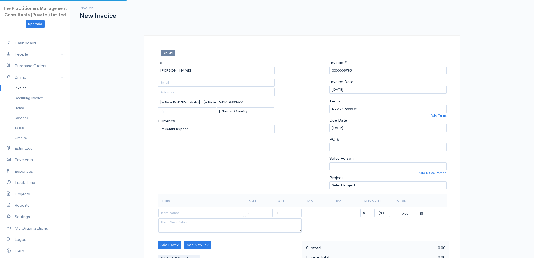
type input "[GEOGRAPHIC_DATA]"
type input "0343-9122716"
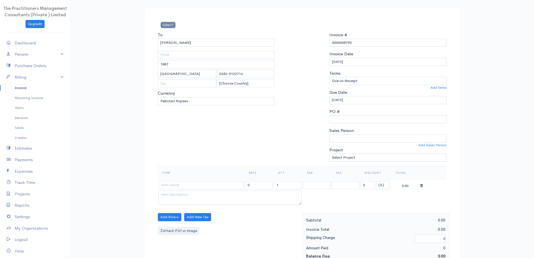
scroll to position [112, 0]
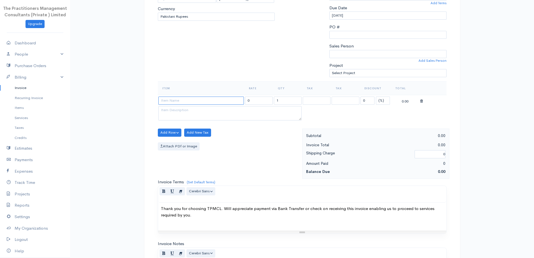
click at [200, 100] on input at bounding box center [201, 100] width 86 height 8
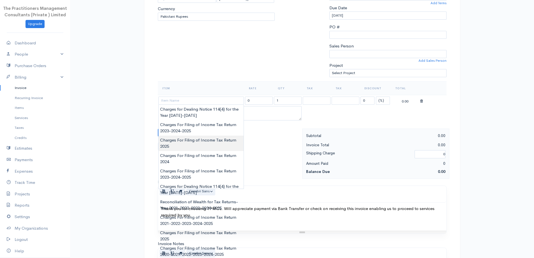
type input "Charges For Filing of Income Tax Return 2025"
type input "5000.00"
click at [210, 148] on body "The Practitioners Management Consultants (Private ) Limited Upgrade Dashboard P…" at bounding box center [267, 134] width 534 height 492
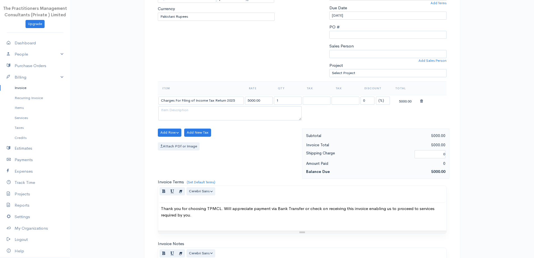
scroll to position [234, 0]
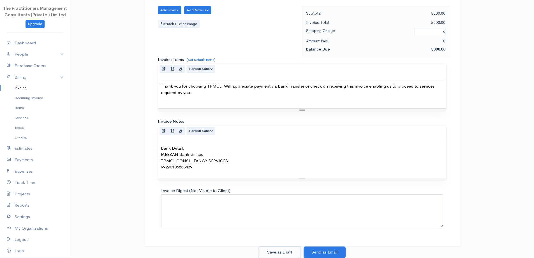
click at [277, 253] on button "Save as Draft" at bounding box center [280, 251] width 42 height 11
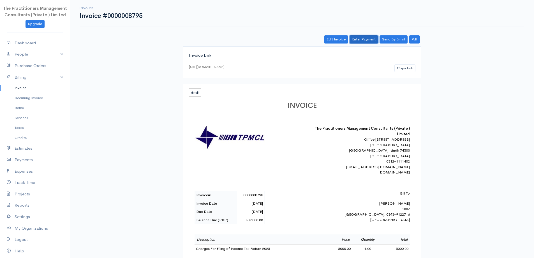
click at [363, 43] on link "Enter Payment" at bounding box center [364, 39] width 29 height 8
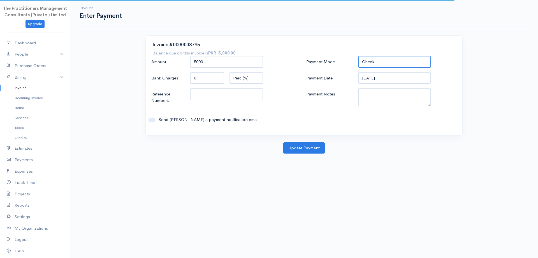
click at [380, 63] on select "Check Bank Transfer Credit Cash Debit ACH VISA MASTERCARD AMEX DISCOVER DINERS …" at bounding box center [395, 61] width 73 height 11
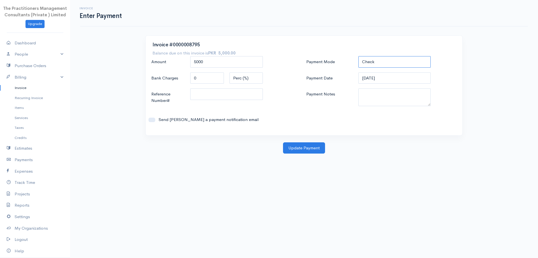
select select "Bank Transfer"
click at [359, 56] on select "Check Bank Transfer Credit Cash Debit ACH VISA MASTERCARD AMEX DISCOVER DINERS …" at bounding box center [395, 61] width 73 height 11
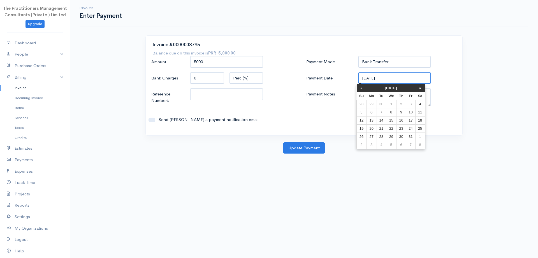
click at [392, 82] on input "[DATE]" at bounding box center [395, 77] width 73 height 11
click at [298, 112] on div "Send [PERSON_NAME] a payment notification email" at bounding box center [227, 120] width 156 height 18
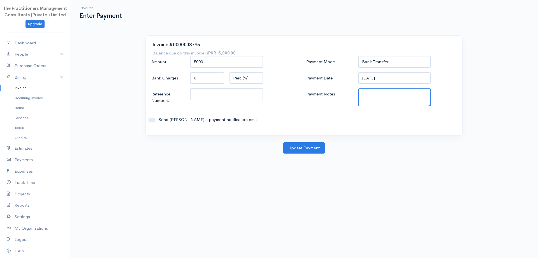
click at [391, 102] on textarea "Payment Notes" at bounding box center [395, 97] width 73 height 18
type textarea "5901"
click at [250, 95] on input "Reference Number#" at bounding box center [226, 93] width 73 height 11
type input "5901"
click at [307, 149] on button "Update Payment" at bounding box center [304, 147] width 42 height 11
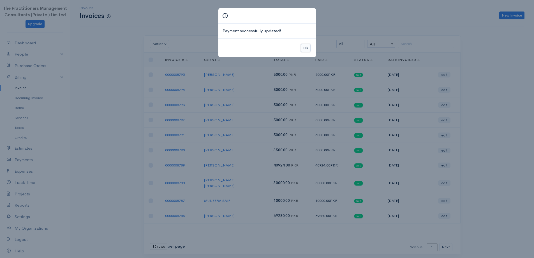
click at [308, 49] on button "Ok" at bounding box center [306, 48] width 10 height 8
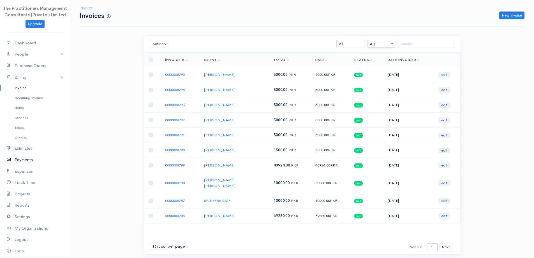
click at [31, 163] on link "Payments" at bounding box center [35, 159] width 70 height 11
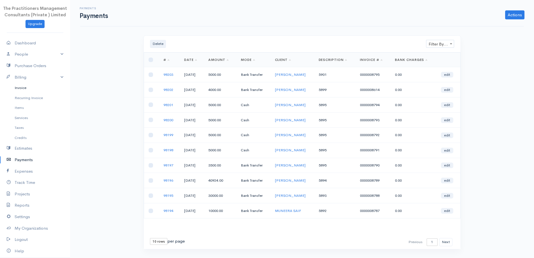
click at [18, 84] on link "Invoice" at bounding box center [35, 88] width 70 height 10
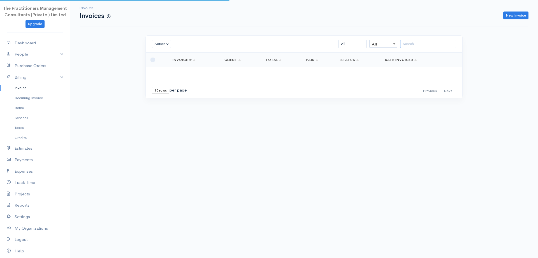
click at [413, 43] on input "search" at bounding box center [428, 44] width 56 height 8
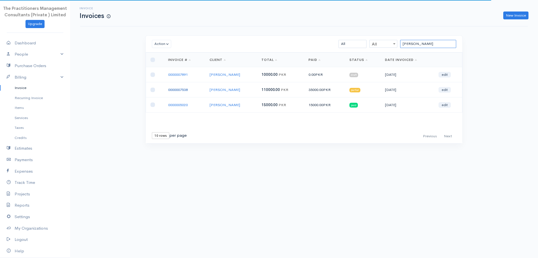
type input "[PERSON_NAME]"
click at [171, 90] on link "0000007538" at bounding box center [178, 89] width 20 height 5
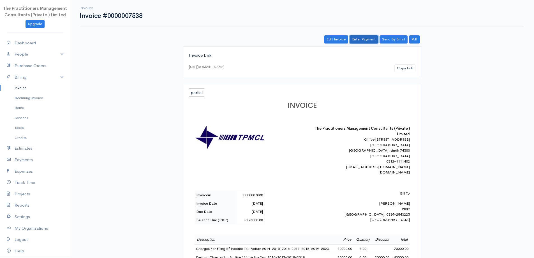
click at [359, 39] on link "Enter Payment" at bounding box center [364, 39] width 29 height 8
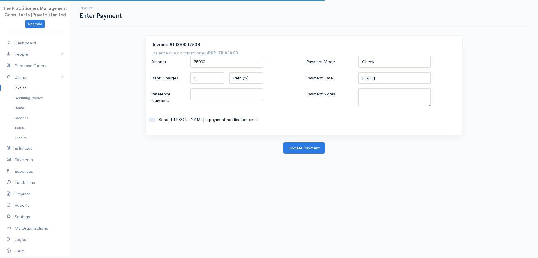
click at [248, 70] on div "Amount 75000 Bank Charges 0 Perc (%) Flat Reference Number# Send [PERSON_NAME] …" at bounding box center [226, 92] width 155 height 72
click at [245, 67] on input "75000" at bounding box center [226, 61] width 73 height 11
type input "10000"
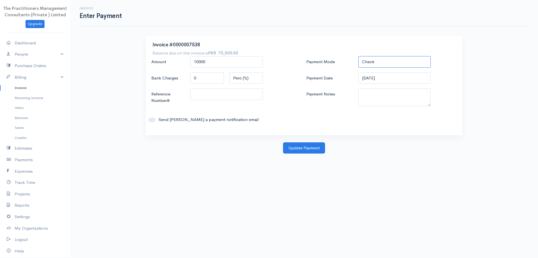
click at [393, 67] on select "Check Bank Transfer Credit Cash Debit ACH VISA MASTERCARD AMEX DISCOVER DINERS …" at bounding box center [395, 61] width 73 height 11
select select "Bank Transfer"
click at [359, 56] on select "Check Bank Transfer Credit Cash Debit ACH VISA MASTERCARD AMEX DISCOVER DINERS …" at bounding box center [395, 61] width 73 height 11
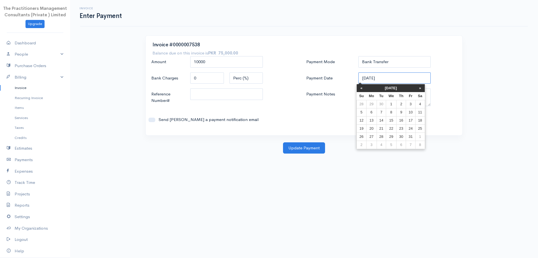
click at [377, 81] on input "[DATE]" at bounding box center [395, 77] width 73 height 11
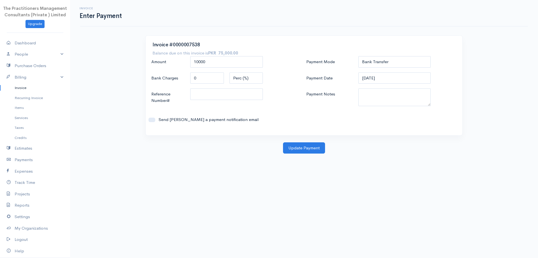
click at [333, 113] on div "Payment Mode Check Bank Transfer Credit Cash Debit ACH VISA MASTERCARD AMEX DIS…" at bounding box center [381, 92] width 155 height 72
click at [387, 114] on div "Payment Mode Check Bank Transfer Credit Cash Debit ACH VISA MASTERCARD AMEX DIS…" at bounding box center [381, 92] width 155 height 72
click at [383, 103] on textarea "Payment Notes" at bounding box center [395, 97] width 73 height 18
type textarea "5900"
click at [209, 93] on input "Reference Number#" at bounding box center [226, 93] width 73 height 11
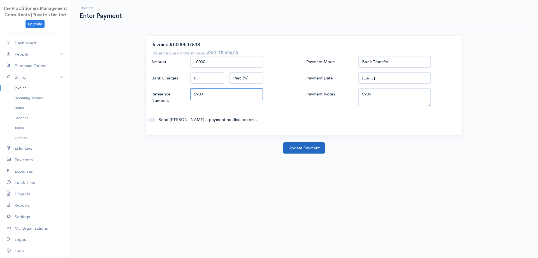
type input "5900"
click at [309, 144] on button "Update Payment" at bounding box center [304, 147] width 42 height 11
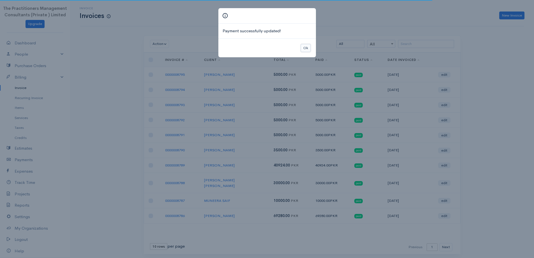
click at [307, 51] on button "Ok" at bounding box center [306, 48] width 10 height 8
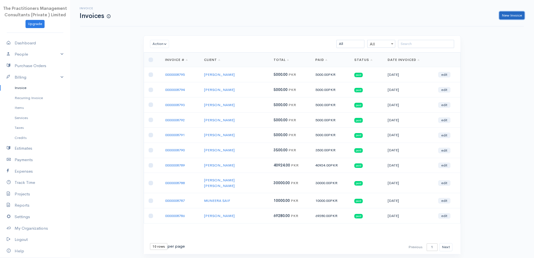
click at [511, 15] on link "New Invoice" at bounding box center [511, 15] width 25 height 8
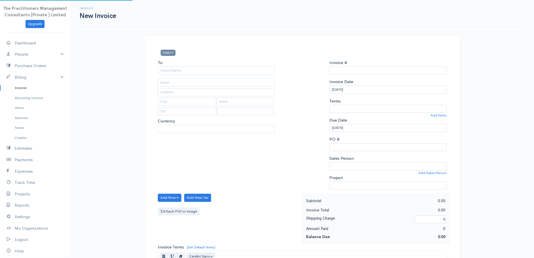
type input "0000008796"
select select "[GEOGRAPHIC_DATA]"
select select "PKR"
click at [203, 71] on input "To" at bounding box center [216, 70] width 117 height 8
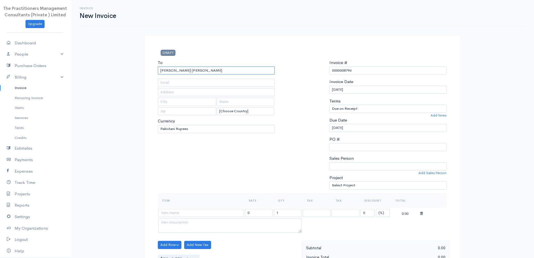
type input "[PERSON_NAME] [PERSON_NAME]"
drag, startPoint x: 262, startPoint y: 30, endPoint x: 265, endPoint y: 40, distance: 10.2
click at [263, 30] on div "Invoice New Invoice DRAFT To [GEOGRAPHIC_DATA] [GEOGRAPHIC_DATA][PERSON_NAME] […" at bounding box center [302, 246] width 464 height 492
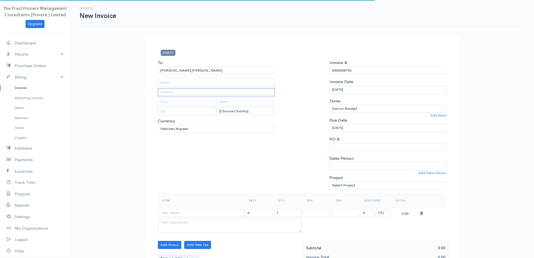
click at [234, 92] on input "text" at bounding box center [216, 92] width 117 height 8
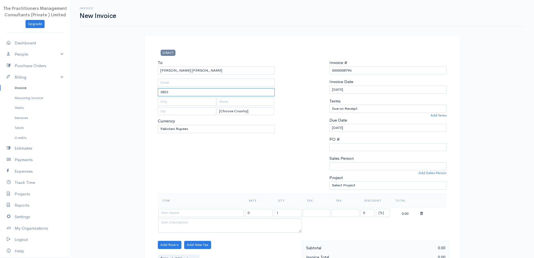
type input "3823"
click at [179, 84] on input "text" at bounding box center [216, 83] width 117 height 8
type input "[PHONE_NUMBER]"
click at [206, 209] on input at bounding box center [201, 213] width 86 height 8
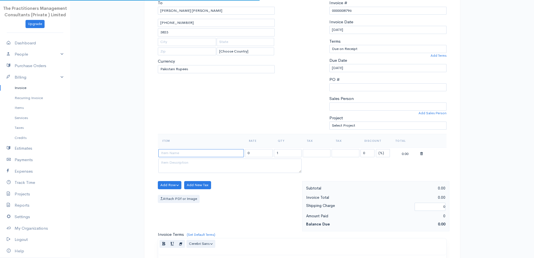
scroll to position [112, 0]
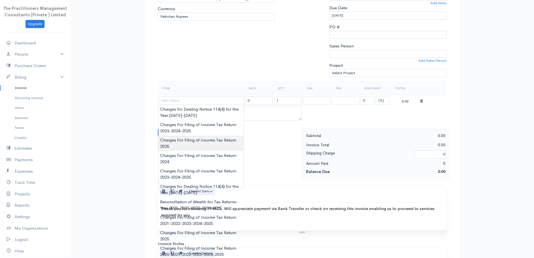
type input "Charges For Filing of Income Tax Return 2025"
type input "5000.00"
click at [214, 137] on body "The Practitioners Management Consultants (Private ) Limited Upgrade Dashboard P…" at bounding box center [267, 134] width 534 height 492
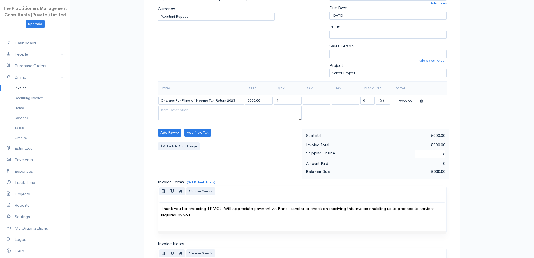
scroll to position [234, 0]
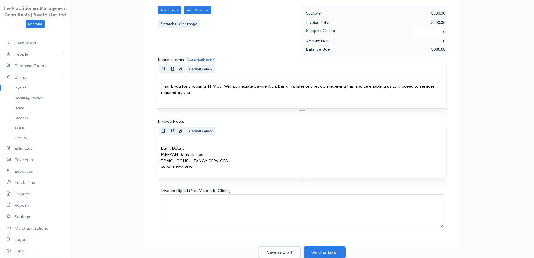
click at [279, 249] on button "Save as Draft" at bounding box center [280, 251] width 42 height 11
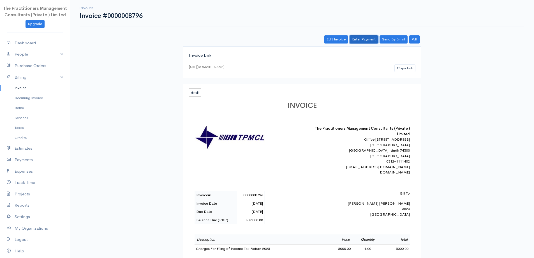
click at [364, 41] on link "Enter Payment" at bounding box center [364, 39] width 29 height 8
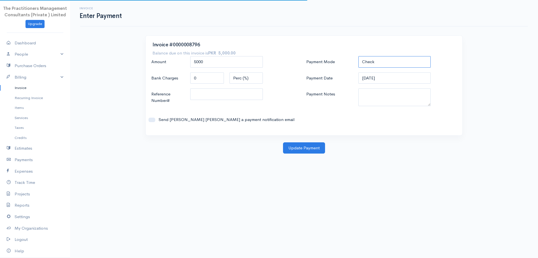
click at [408, 67] on select "Check Bank Transfer Credit Cash Debit ACH VISA MASTERCARD AMEX DISCOVER DINERS …" at bounding box center [395, 61] width 73 height 11
click at [359, 56] on select "Check Bank Transfer Credit Cash Debit ACH VISA MASTERCARD AMEX DISCOVER DINERS …" at bounding box center [395, 61] width 73 height 11
click at [399, 80] on input "[DATE]" at bounding box center [395, 77] width 73 height 11
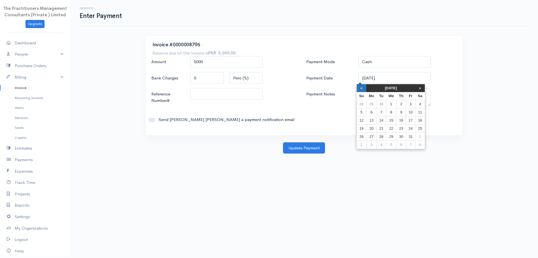
click at [362, 90] on th "«" at bounding box center [362, 88] width 10 height 8
click at [386, 135] on td "30" at bounding box center [383, 136] width 9 height 8
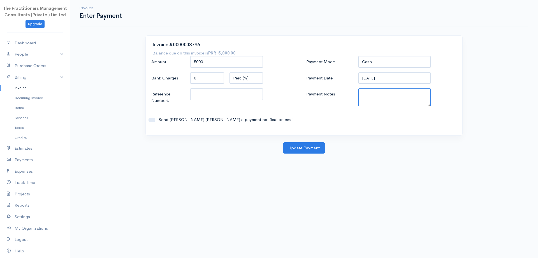
click at [378, 101] on textarea "Payment Notes" at bounding box center [395, 97] width 73 height 18
click at [243, 92] on input "Reference Number#" at bounding box center [226, 93] width 73 height 11
click at [292, 148] on button "Update Payment" at bounding box center [304, 147] width 42 height 11
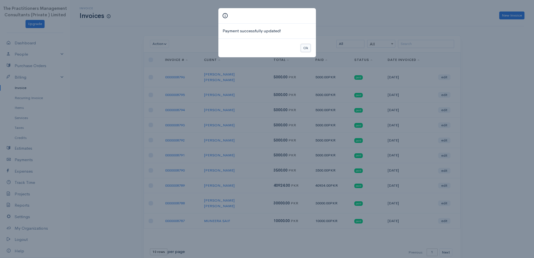
click at [307, 47] on button "Ok" at bounding box center [306, 48] width 10 height 8
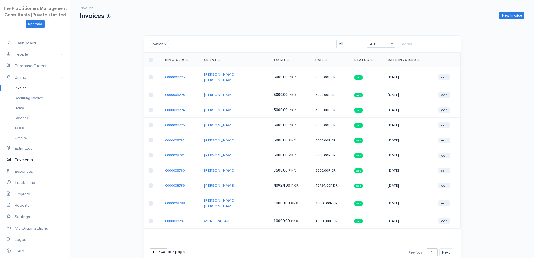
click at [17, 165] on link "Payments" at bounding box center [35, 159] width 70 height 11
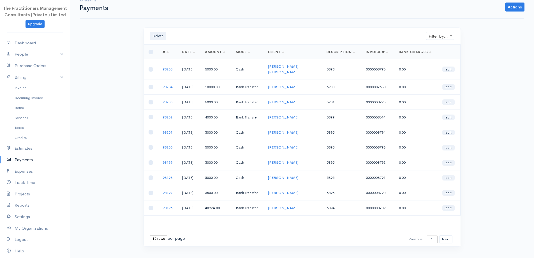
scroll to position [12, 0]
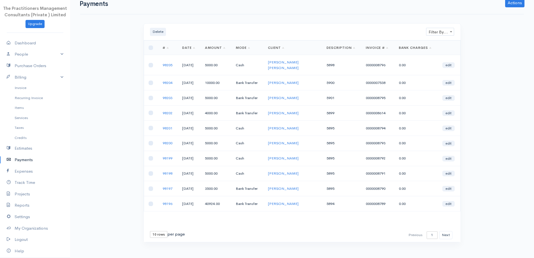
click at [155, 232] on select "10 rows 25 rows 50 rows" at bounding box center [158, 234] width 17 height 7
click at [150, 231] on select "10 rows 25 rows 50 rows" at bounding box center [158, 234] width 17 height 7
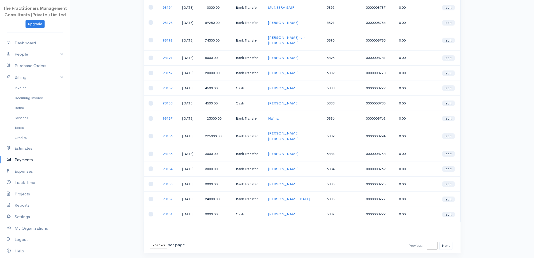
scroll to position [239, 0]
click at [159, 241] on select "10 rows 25 rows 50 rows" at bounding box center [158, 244] width 17 height 7
click at [156, 238] on div "First Previous 1 2 3 4 5 6 7 8 9 10 11 12 13 14 15 16 17 18 19 20 21 22 23 24 2…" at bounding box center [302, 245] width 317 height 14
click at [157, 241] on select "10 rows 25 rows 50 rows" at bounding box center [158, 244] width 17 height 7
click at [150, 241] on select "10 rows 25 rows 50 rows" at bounding box center [158, 244] width 17 height 7
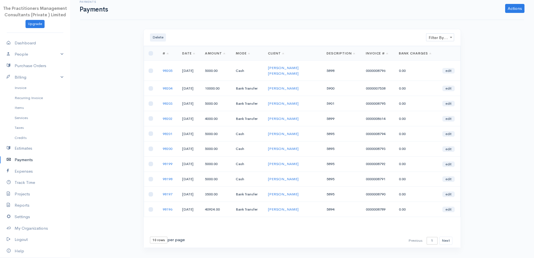
scroll to position [12, 0]
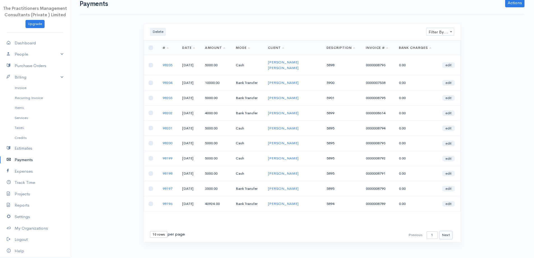
click at [445, 231] on button "Next" at bounding box center [445, 235] width 13 height 8
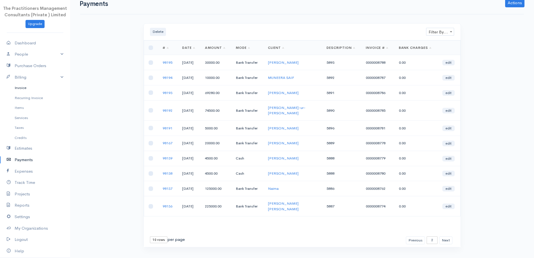
click at [23, 89] on link "Invoice" at bounding box center [35, 88] width 70 height 10
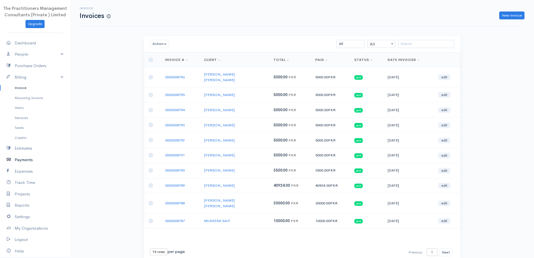
click at [31, 158] on link "Payments" at bounding box center [35, 159] width 70 height 11
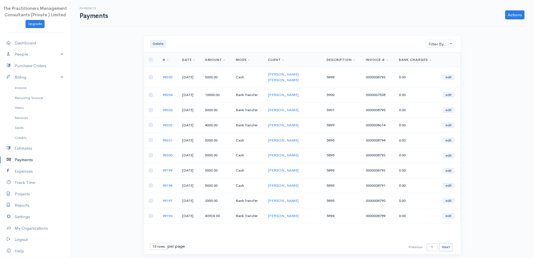
click at [451, 243] on button "Next" at bounding box center [445, 247] width 13 height 8
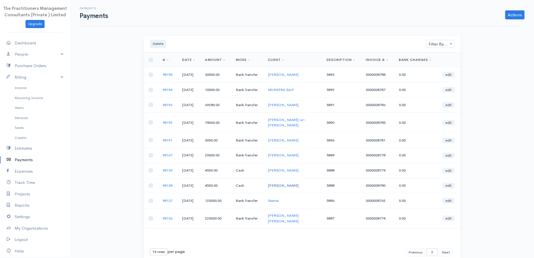
scroll to position [12, 0]
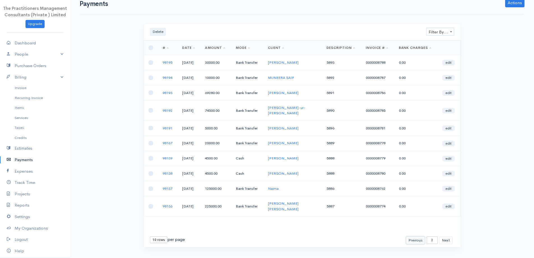
click at [422, 236] on button "Previous" at bounding box center [415, 240] width 19 height 8
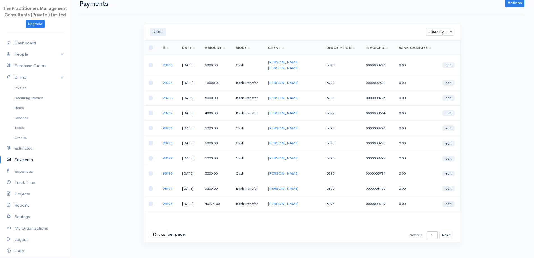
click at [383, 202] on td "0000008789" at bounding box center [377, 203] width 33 height 15
click at [379, 202] on td "0000008789" at bounding box center [377, 203] width 33 height 15
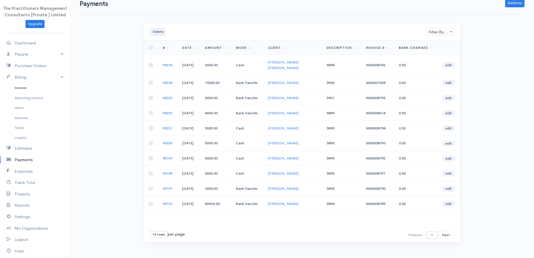
click at [20, 89] on link "Invoice" at bounding box center [35, 88] width 70 height 10
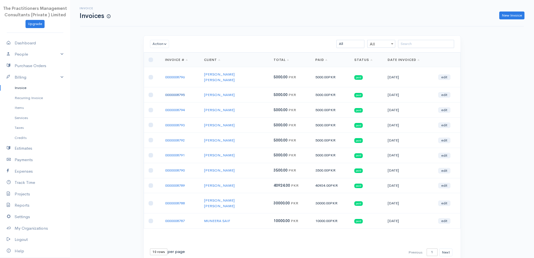
click at [174, 92] on link "0000008795" at bounding box center [175, 94] width 20 height 5
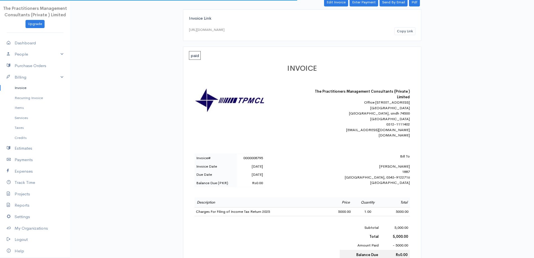
scroll to position [84, 0]
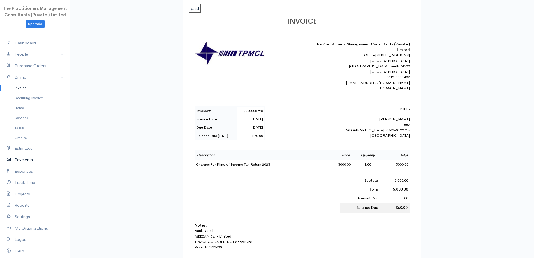
click at [8, 163] on link "Payments" at bounding box center [35, 159] width 70 height 11
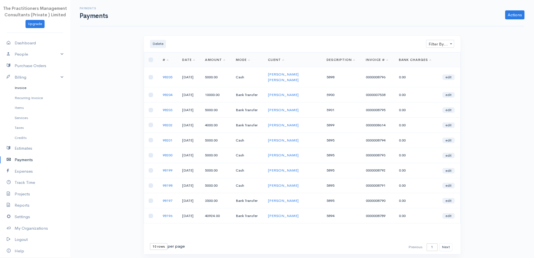
click at [27, 90] on link "Invoice" at bounding box center [35, 88] width 70 height 10
